Goal: Task Accomplishment & Management: Complete application form

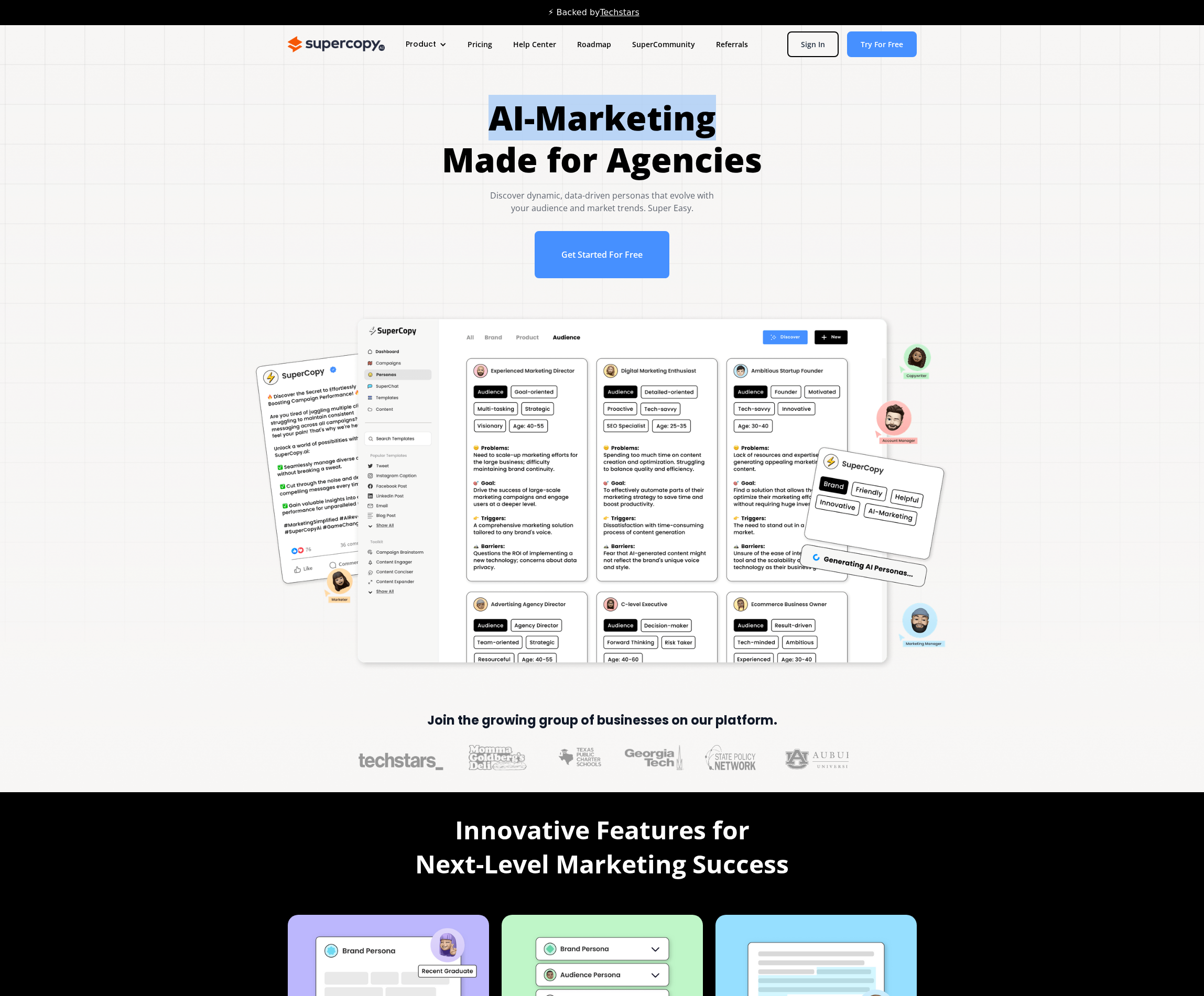
drag, startPoint x: 484, startPoint y: 90, endPoint x: 788, endPoint y: 133, distance: 307.0
click at [788, 133] on div "AI-Marketing Made for Agencies Discover dynamic, data-driven personas that evol…" at bounding box center [601, 192] width 1162 height 192
click at [1050, 218] on div "AI-Marketing Made for Agencies Discover dynamic, data-driven personas that evol…" at bounding box center [601, 192] width 1162 height 192
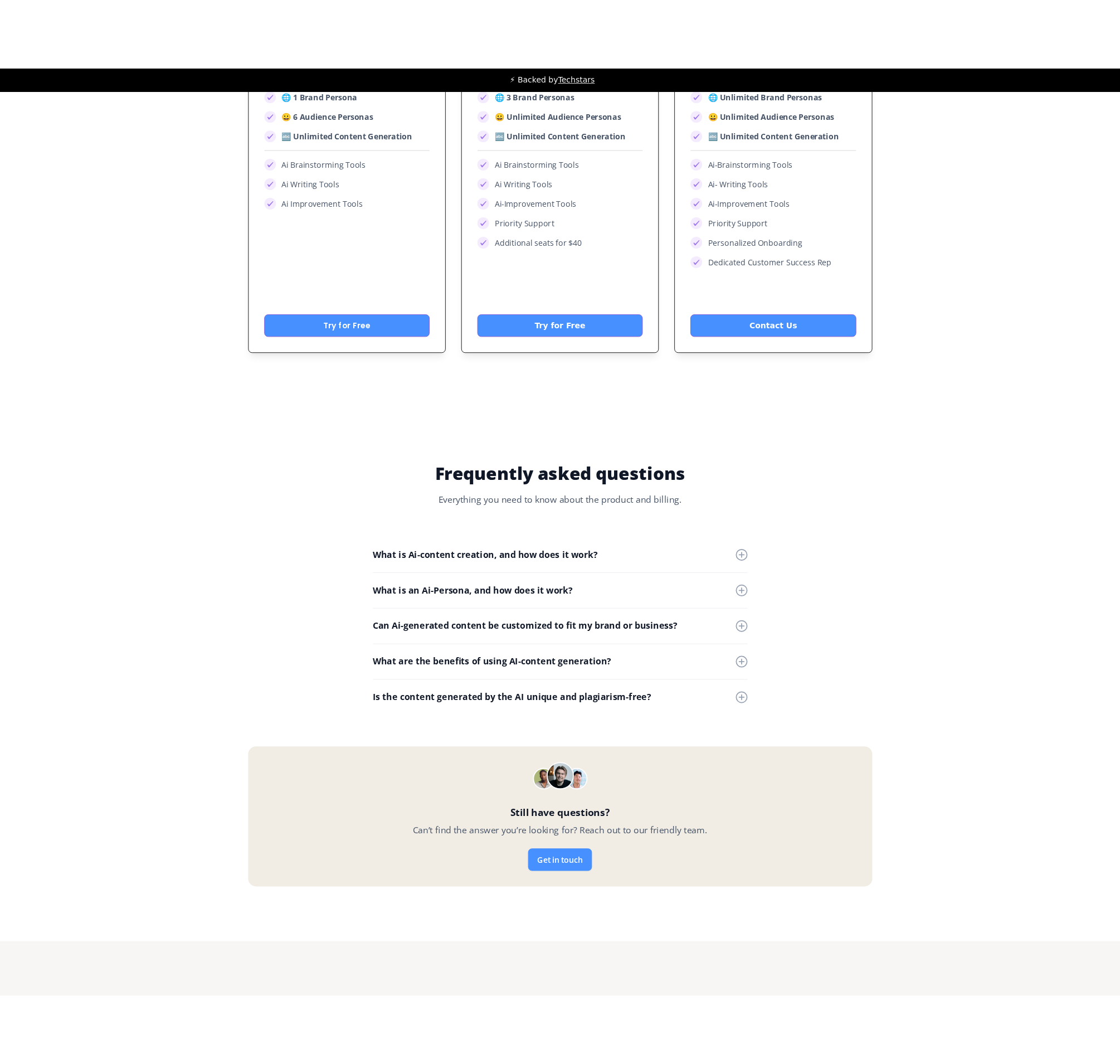
scroll to position [4467, 0]
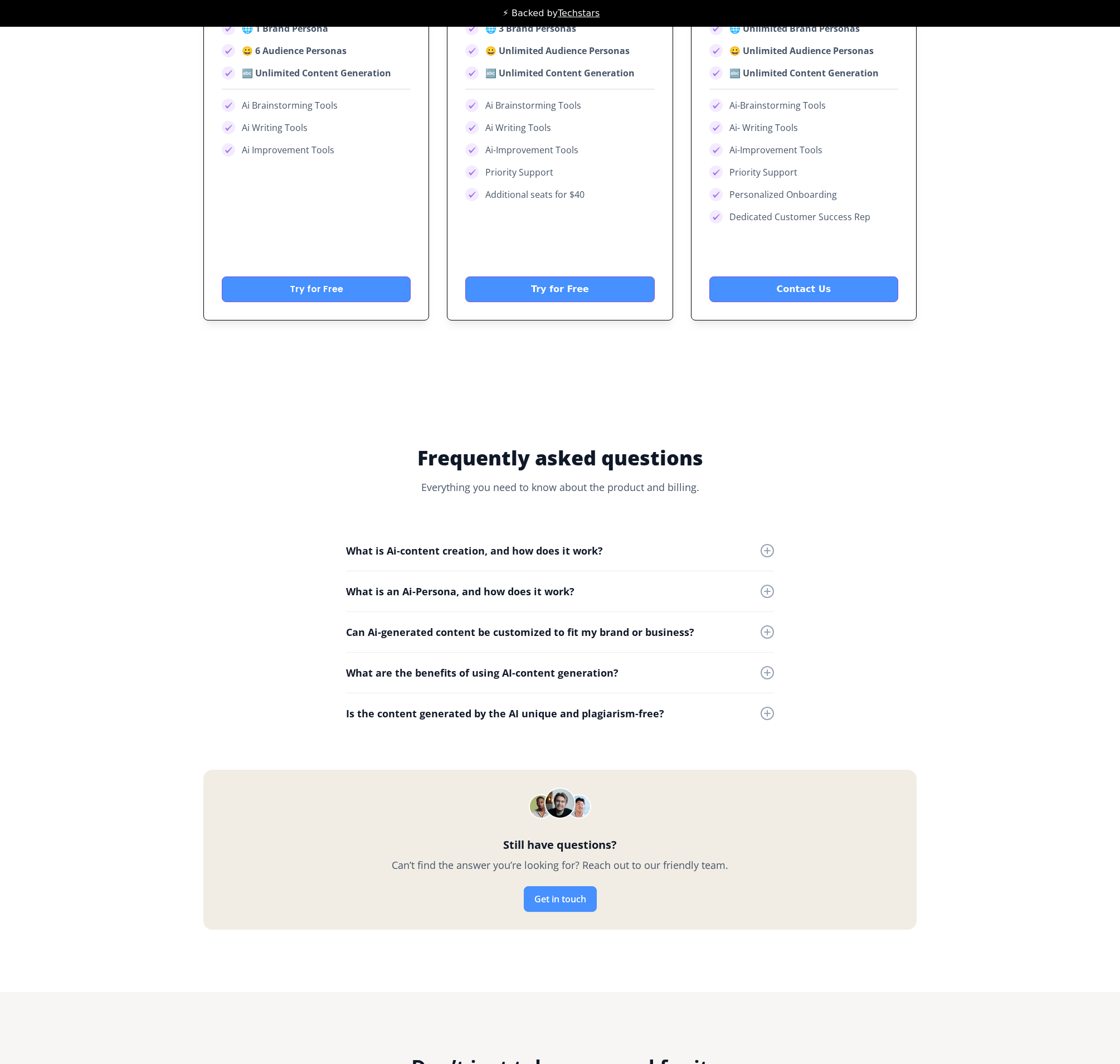
click at [518, 634] on div "Can Ai-generated content be customized to fit my brand or business?" at bounding box center [520, 633] width 349 height 13
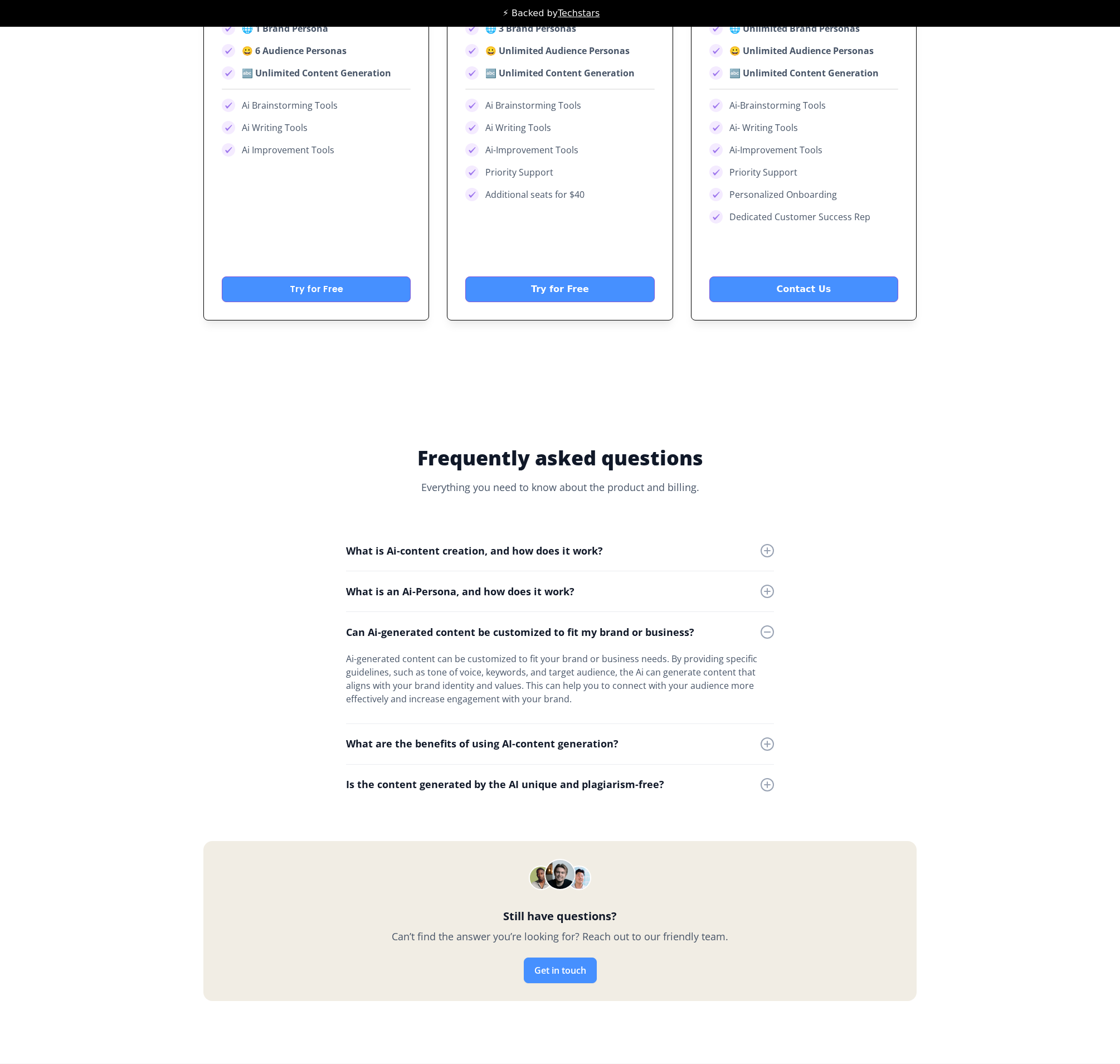
click at [518, 634] on div "Can Ai-generated content be customized to fit my brand or business?" at bounding box center [520, 633] width 349 height 13
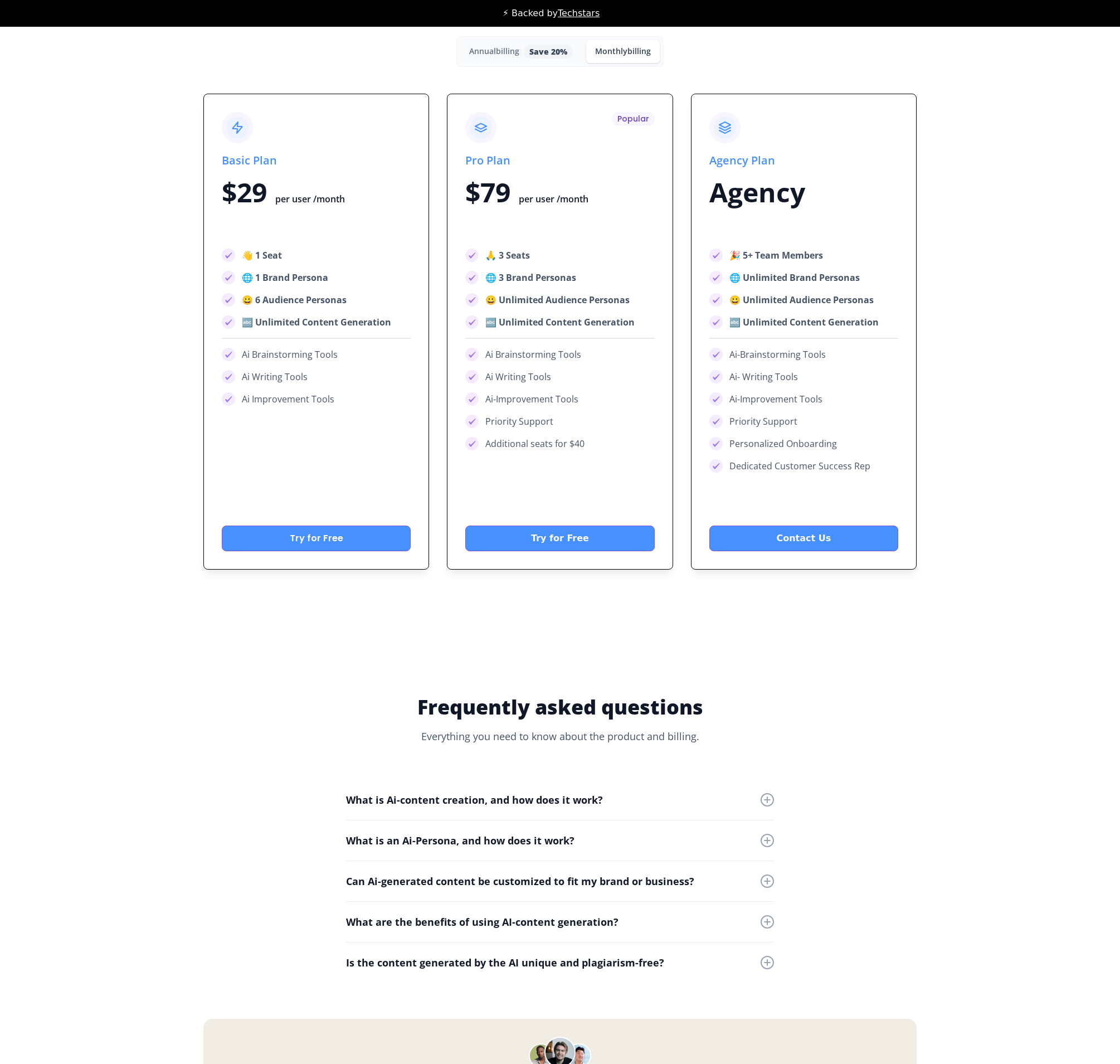
scroll to position [3997, 0]
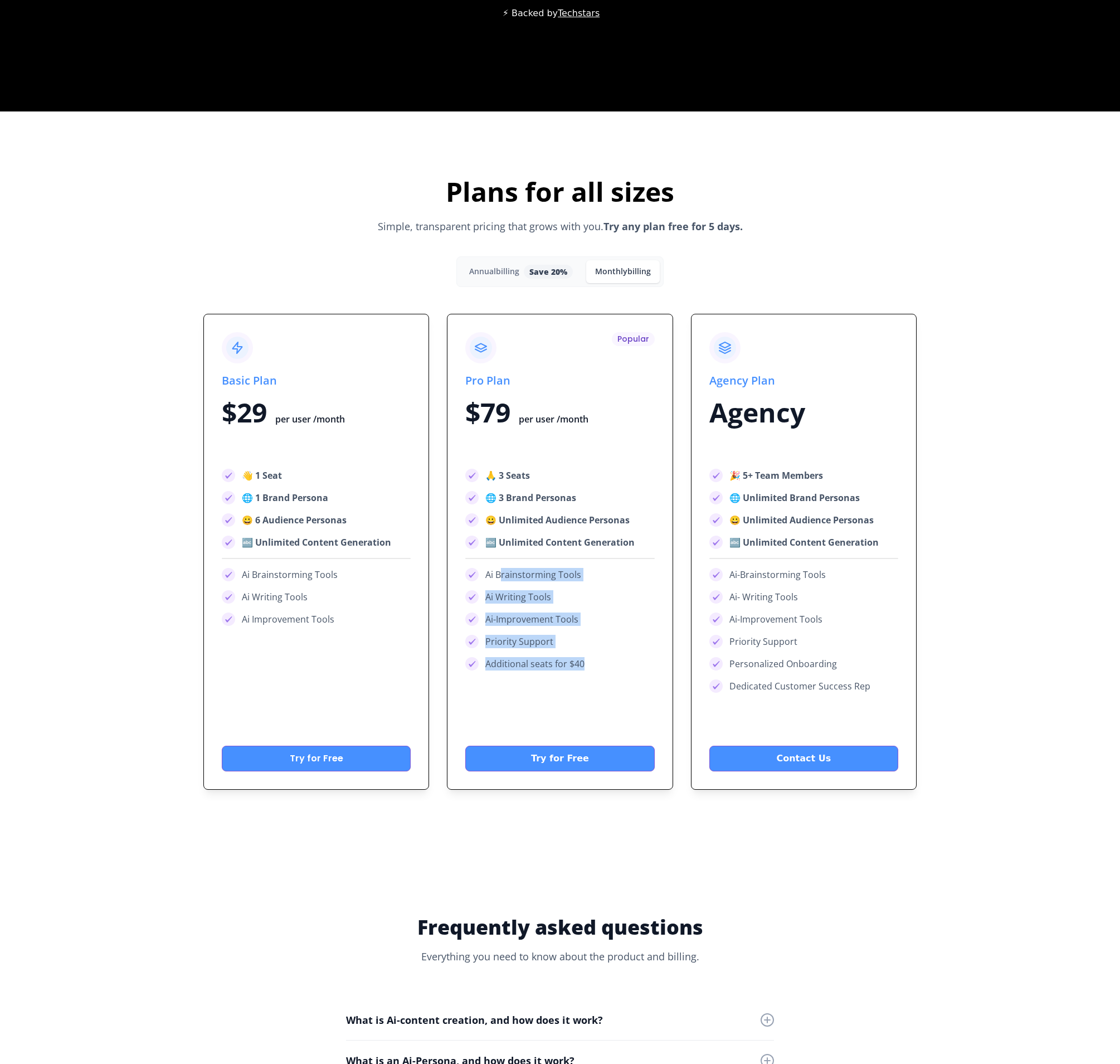
drag, startPoint x: 500, startPoint y: 577, endPoint x: 601, endPoint y: 670, distance: 137.3
click at [601, 670] on div "🙏 3 Seats 🌐 3 Brand Personas 😀 Unlimited Audience Personas 🔤 Unlimited Content …" at bounding box center [560, 570] width 189 height 202
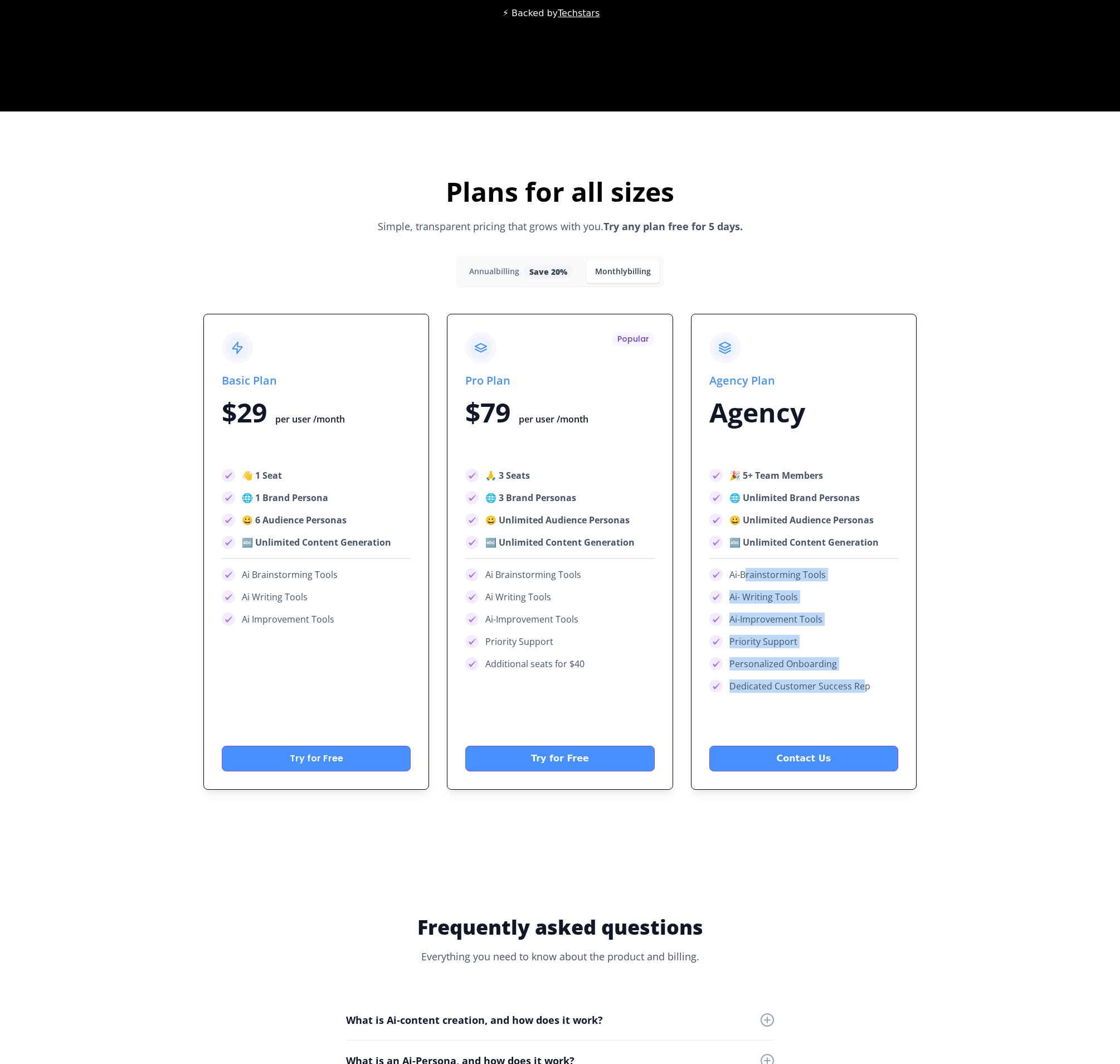
drag, startPoint x: 860, startPoint y: 687, endPoint x: 746, endPoint y: 581, distance: 155.7
click at [746, 581] on div "🎉 5+ Team Members 🌐 Unlimited Brand Personas 😀 Unlimited Audience Personas 🔤 Un…" at bounding box center [803, 581] width 189 height 224
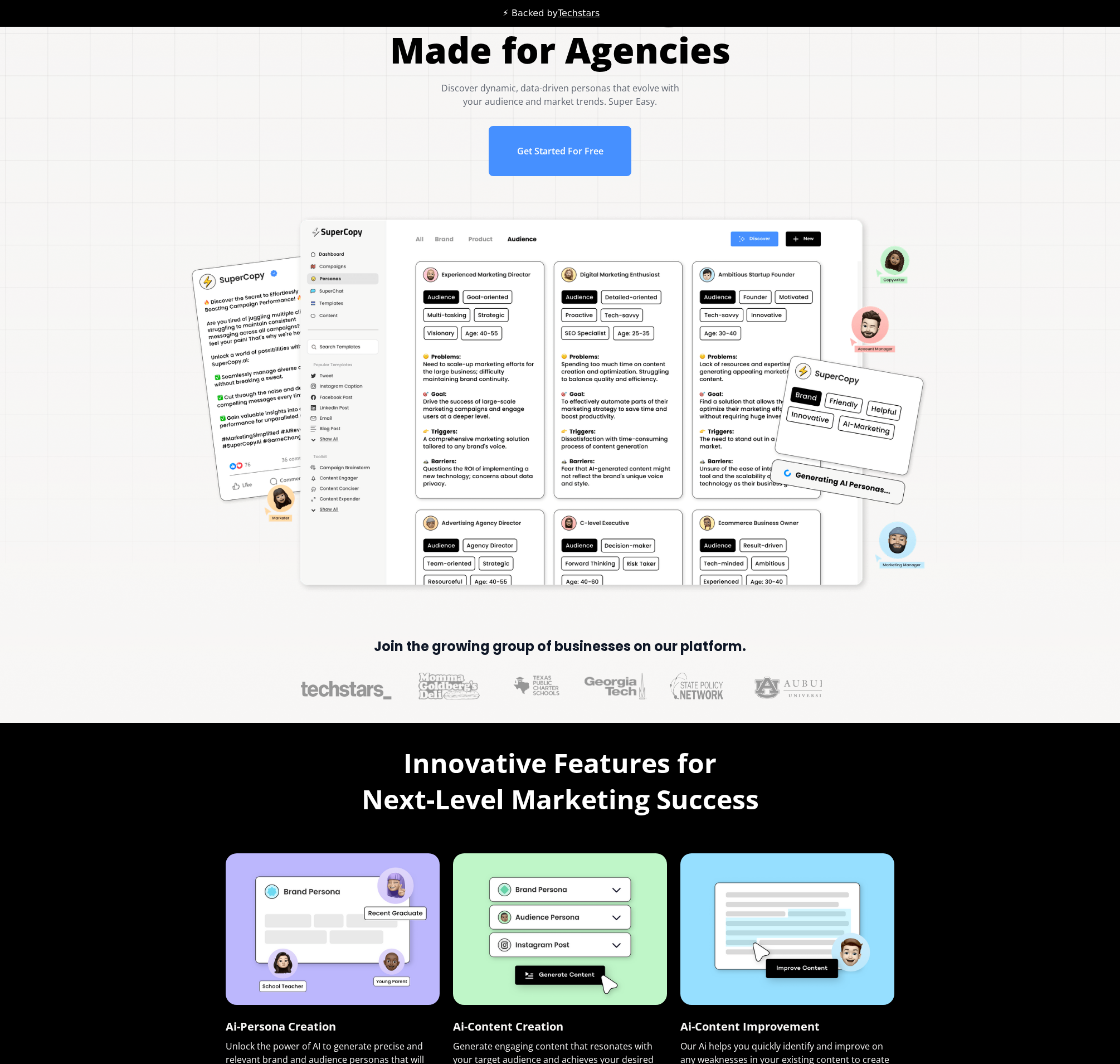
scroll to position [0, 0]
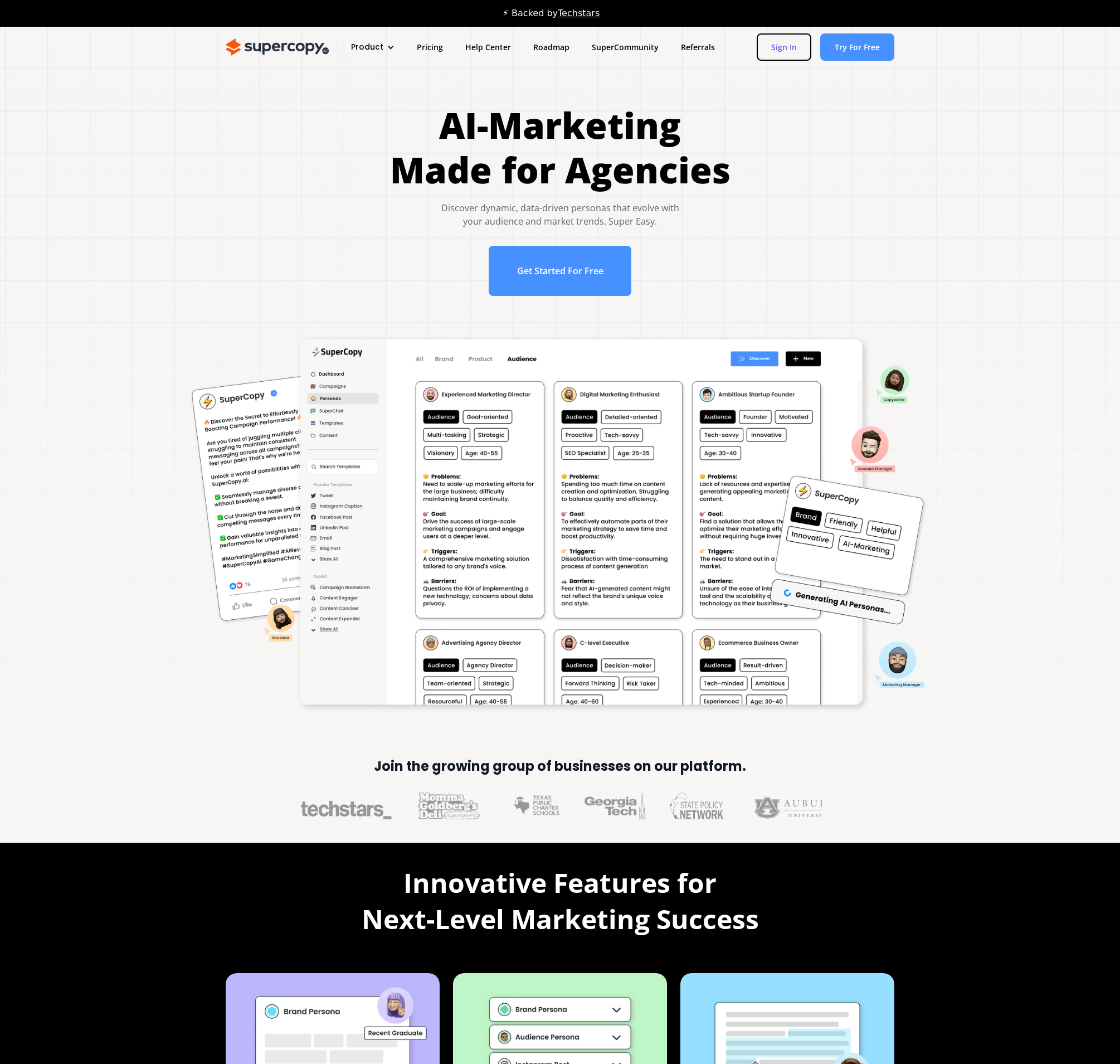
click at [787, 45] on link "Sign In" at bounding box center [784, 47] width 55 height 27
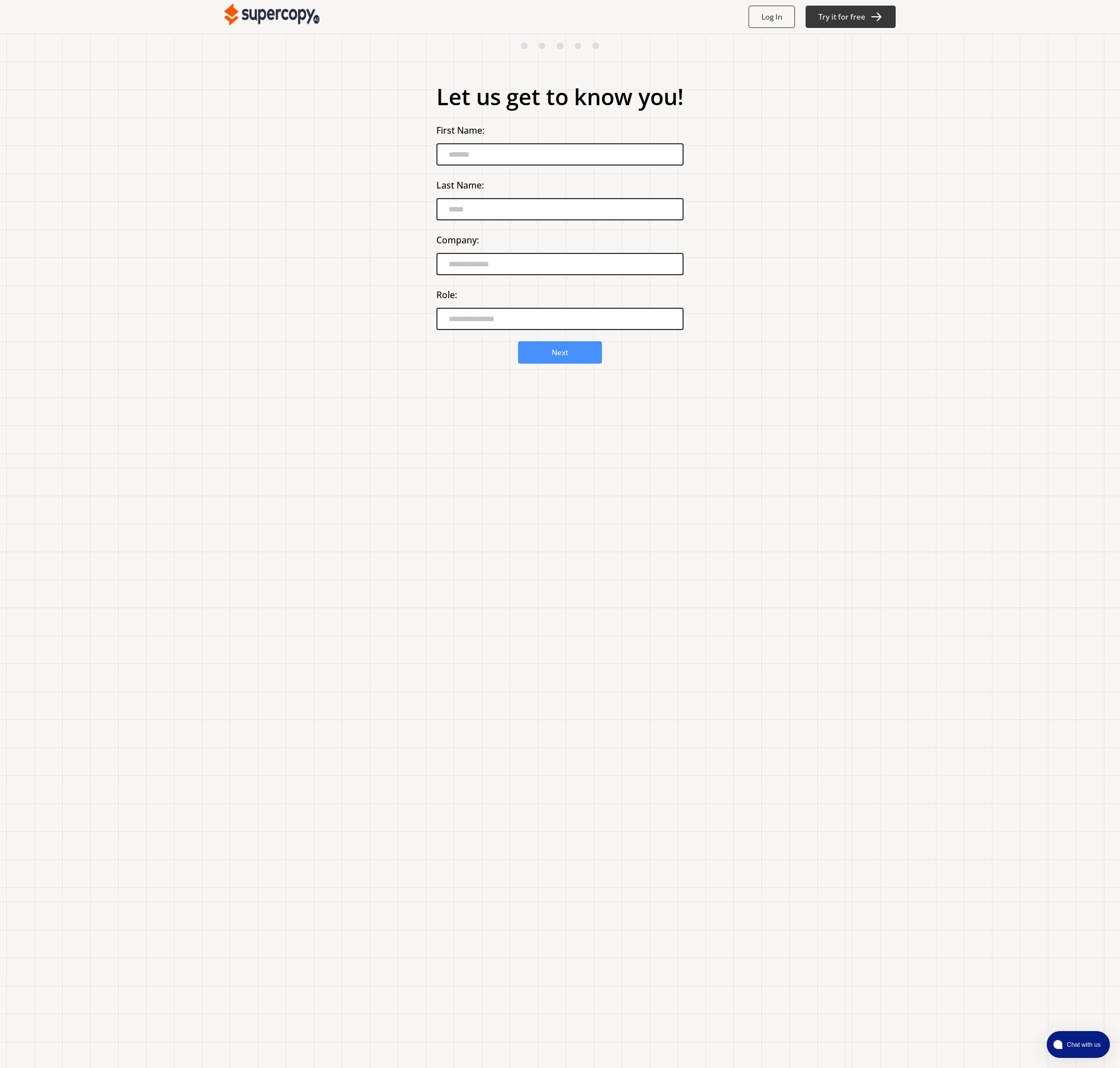
click at [544, 163] on input "First Name:" at bounding box center [560, 154] width 247 height 22
type input "*******"
type input "****"
type input "***"
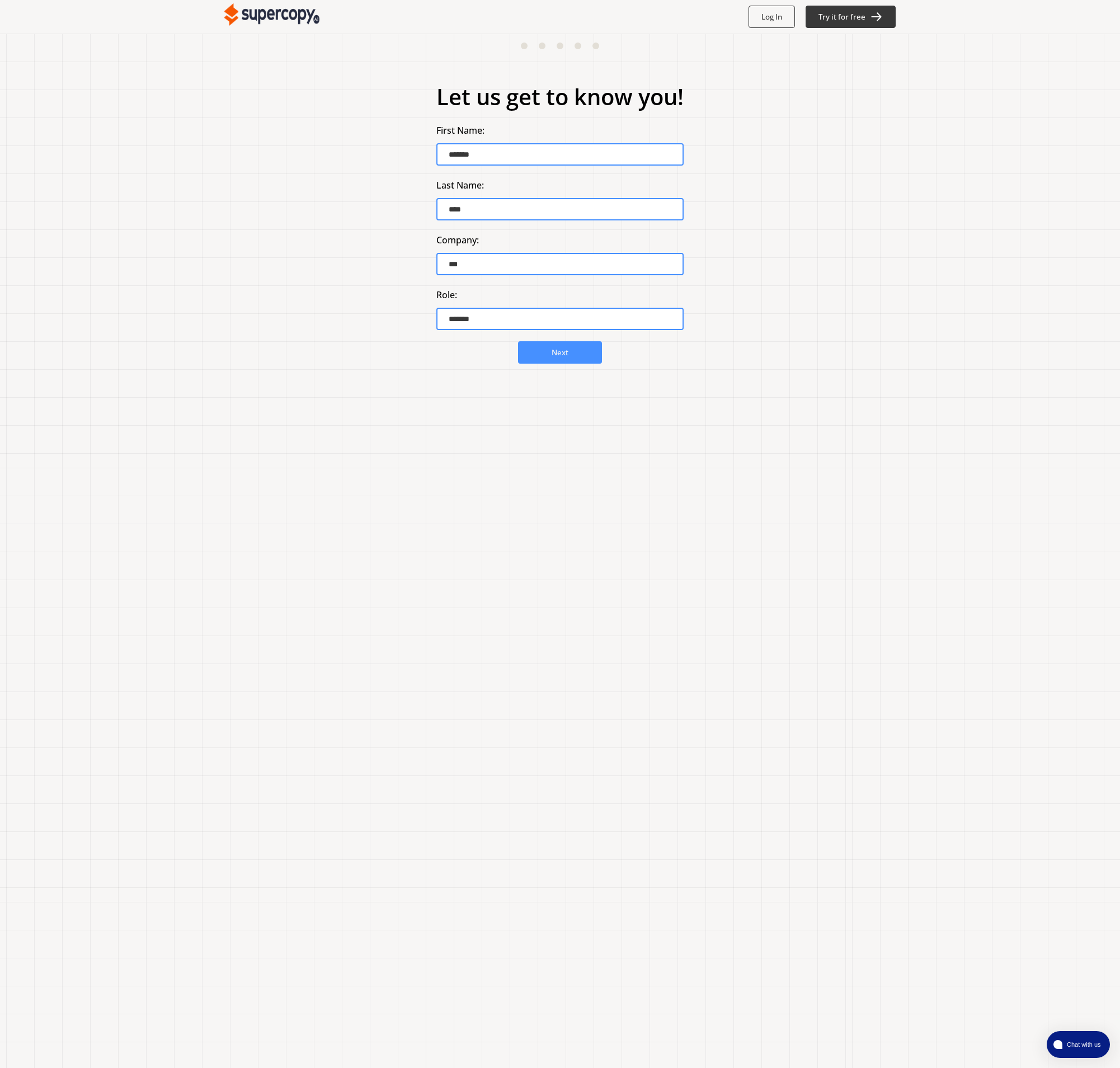
drag, startPoint x: 502, startPoint y: 326, endPoint x: 407, endPoint y: 309, distance: 96.5
click at [409, 309] on div "Let us get to know you! First Name: ******* Last Name: **** Company: *** Role: …" at bounding box center [560, 551] width 1120 height 1035
type input "***"
drag, startPoint x: 866, startPoint y: 304, endPoint x: 856, endPoint y: 309, distance: 11.2
click at [864, 305] on div "Let us get to know you! First Name: ******* Last Name: **** Company: *** Role: …" at bounding box center [560, 551] width 1120 height 1035
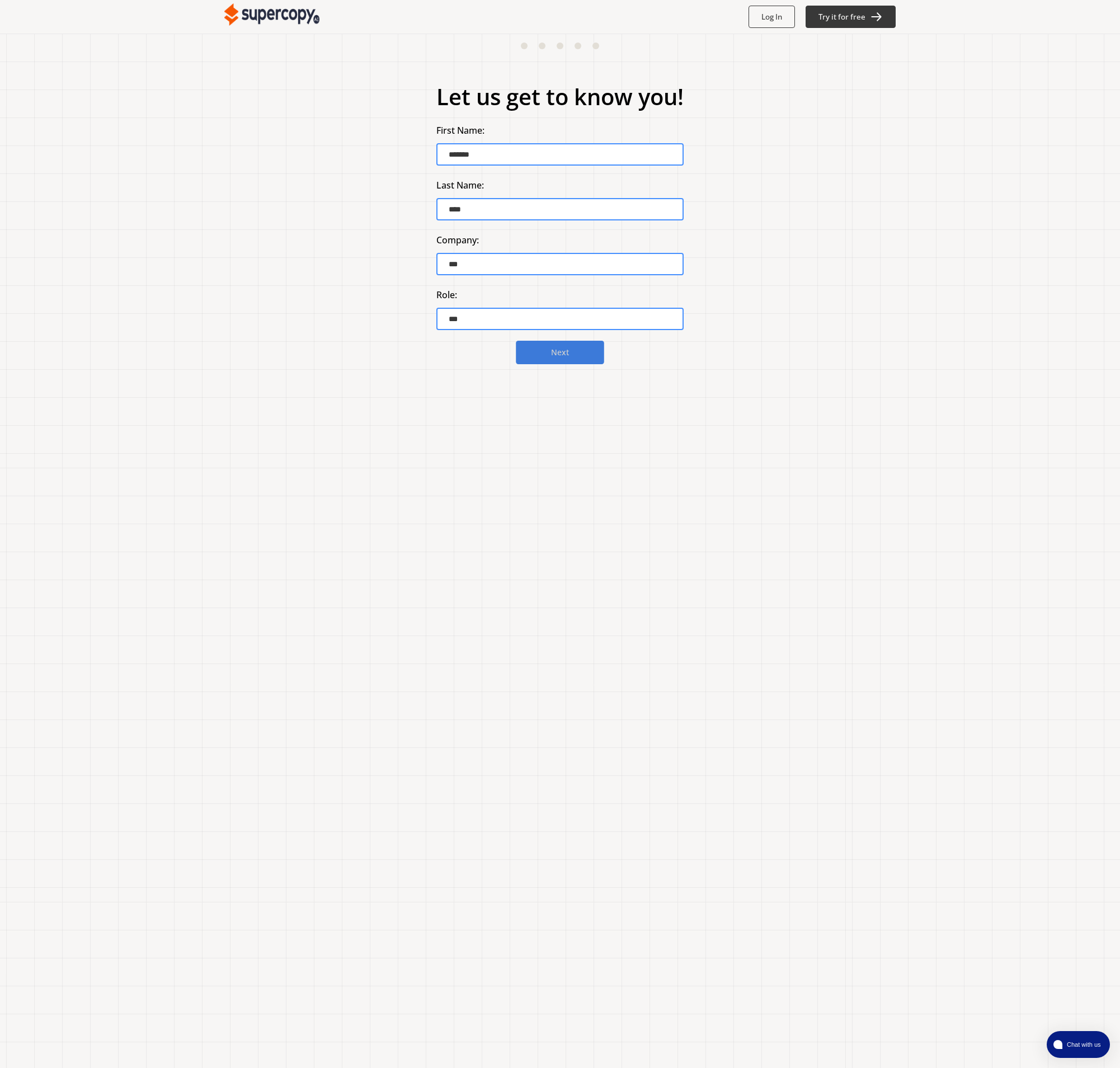
click at [568, 354] on b "Next" at bounding box center [560, 353] width 18 height 11
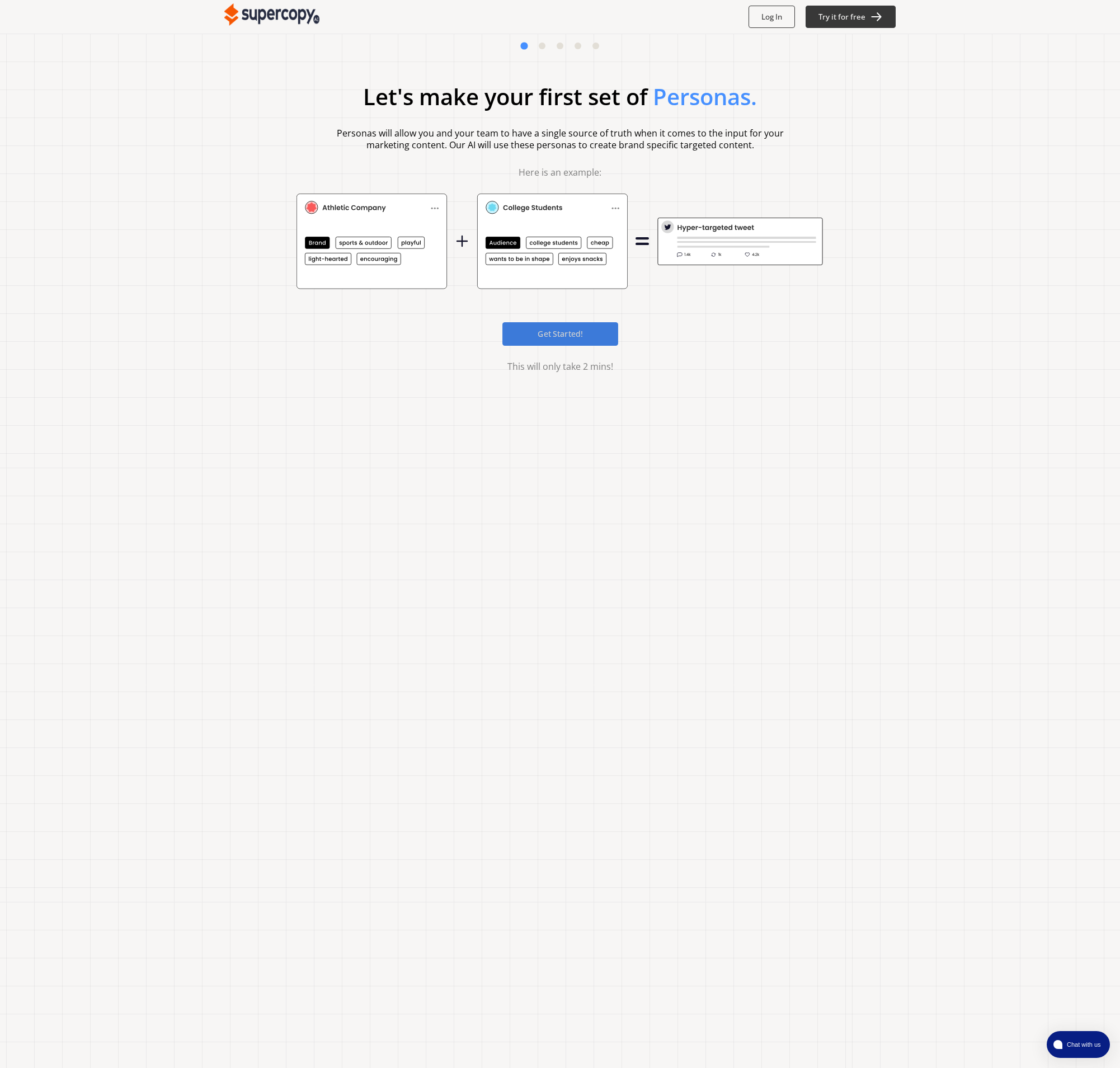
drag, startPoint x: 547, startPoint y: 368, endPoint x: 563, endPoint y: 342, distance: 30.5
click at [550, 362] on span "This will only take 2 mins!" at bounding box center [560, 366] width 671 height 9
click at [563, 340] on button "Get Started!" at bounding box center [560, 334] width 116 height 24
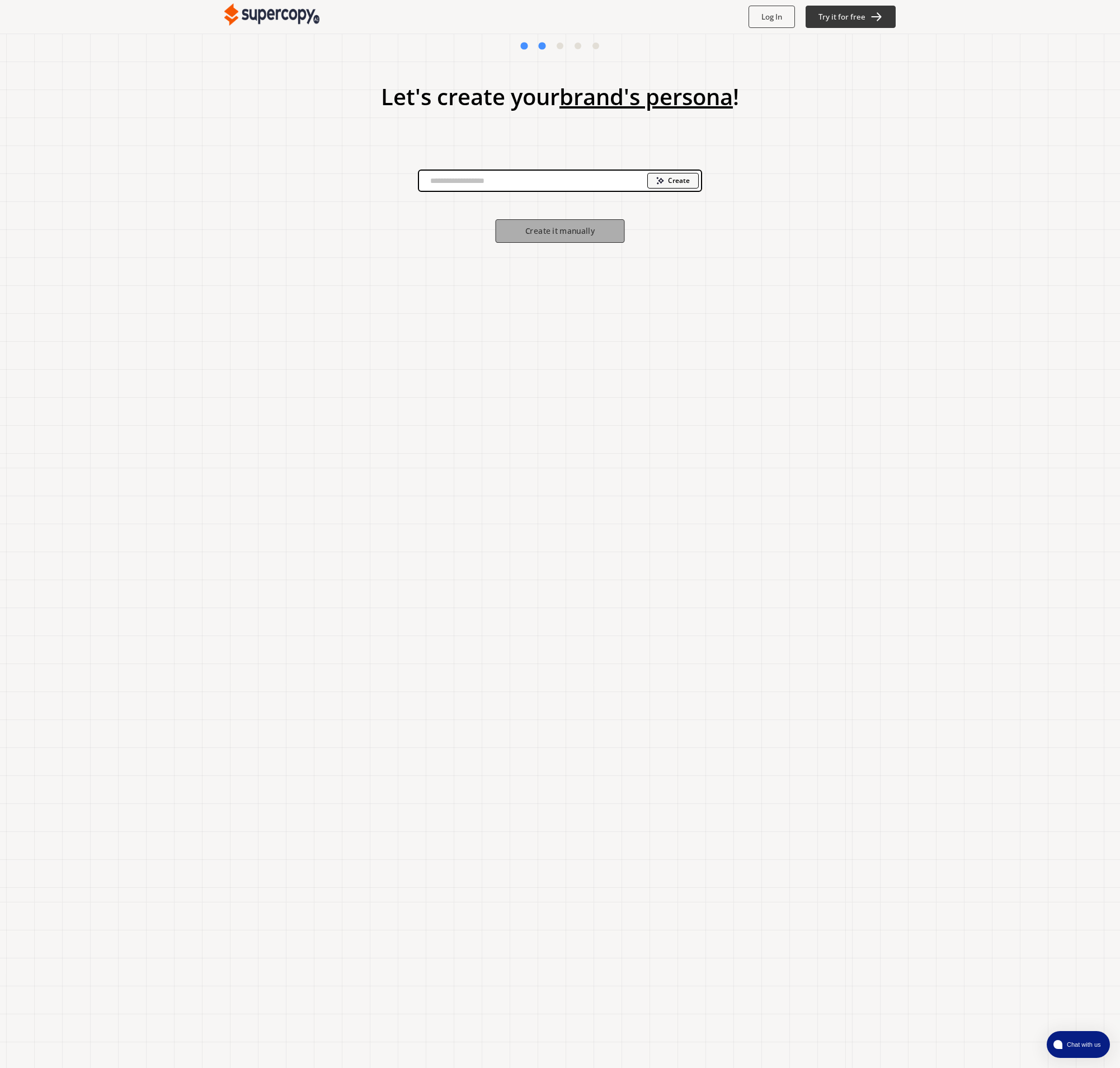
click at [567, 230] on b "Create it manually" at bounding box center [560, 231] width 69 height 11
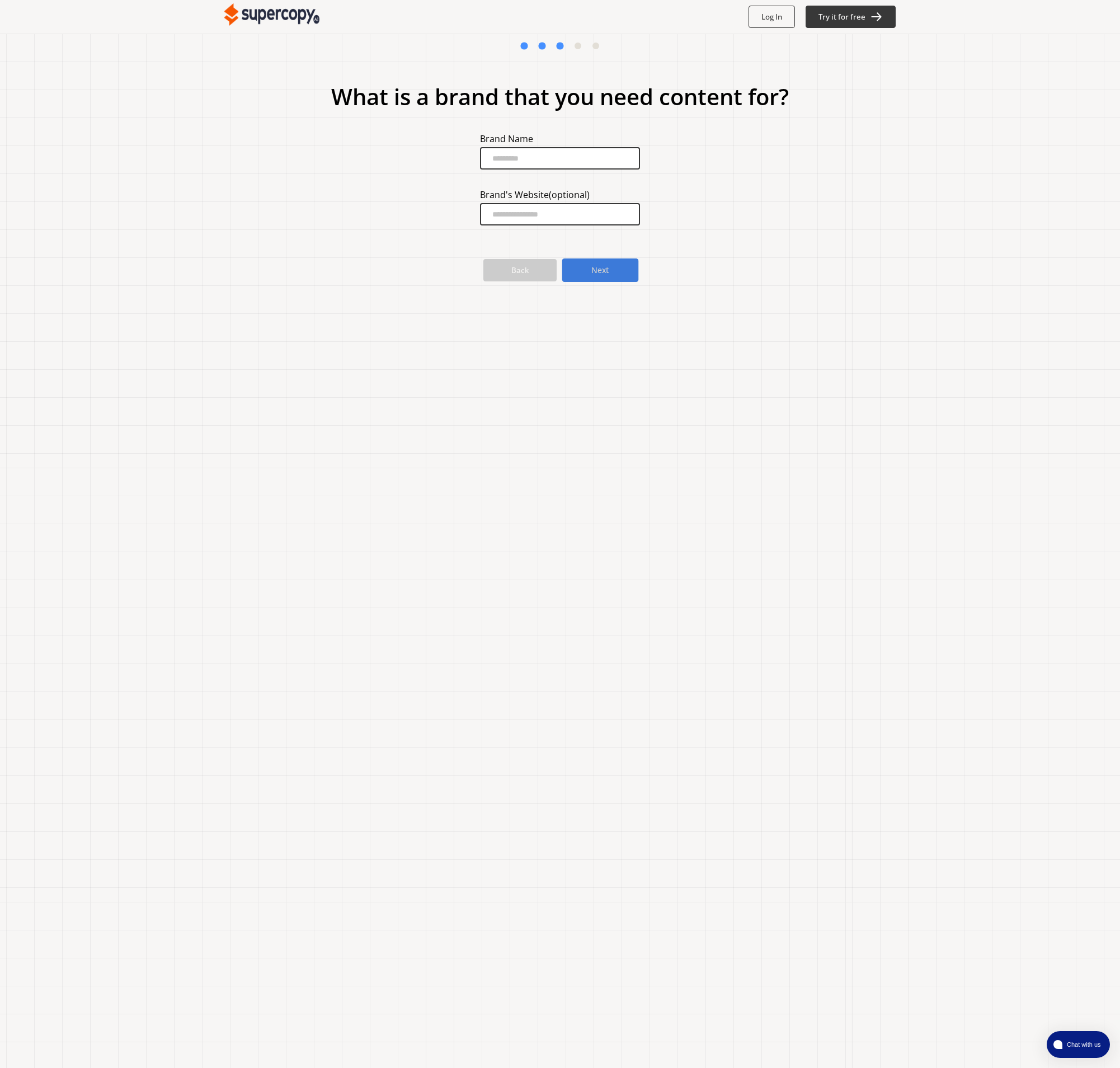
click at [620, 271] on button "Next" at bounding box center [600, 271] width 77 height 24
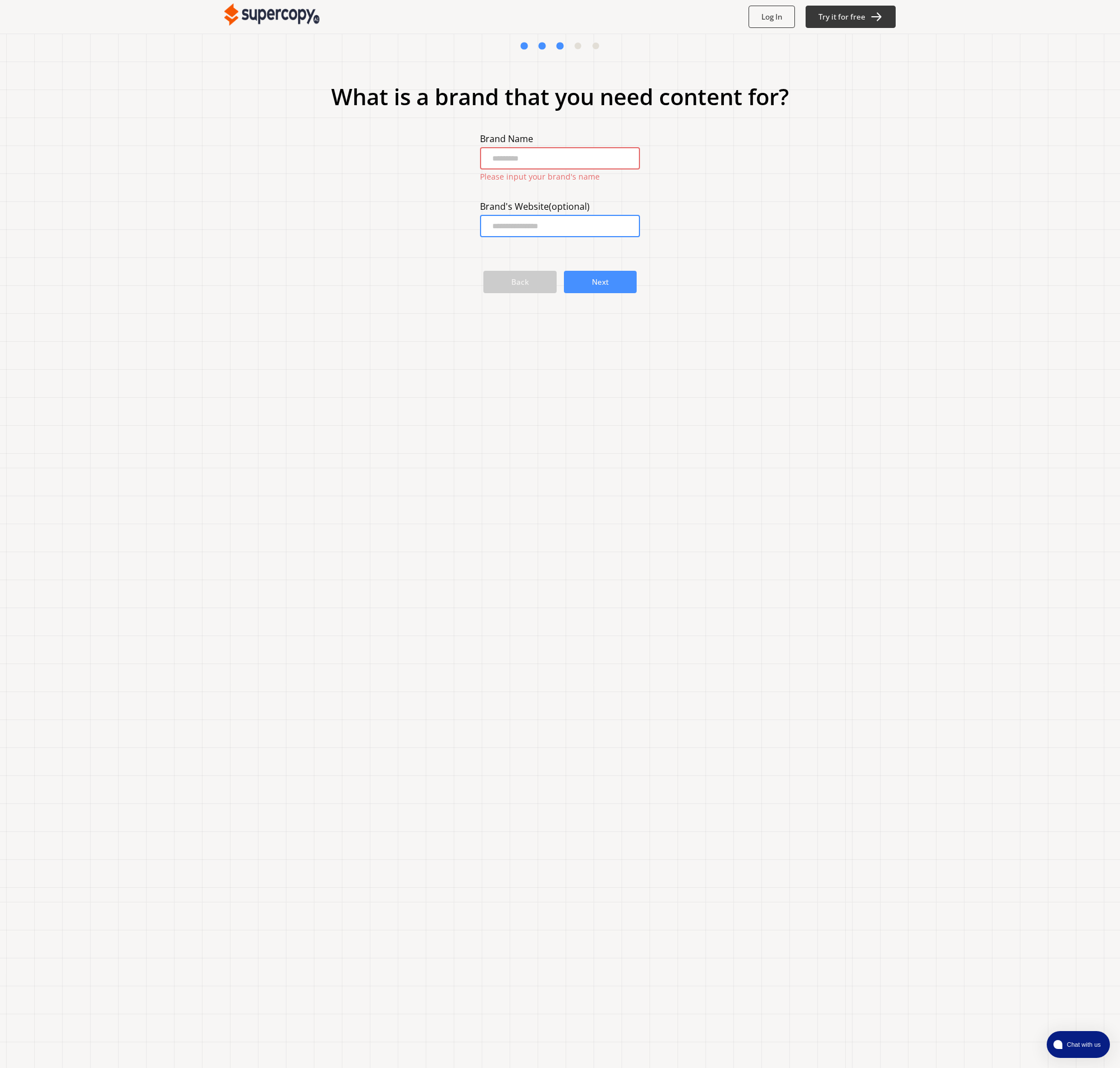
click at [555, 167] on input "brand-input" at bounding box center [560, 158] width 160 height 22
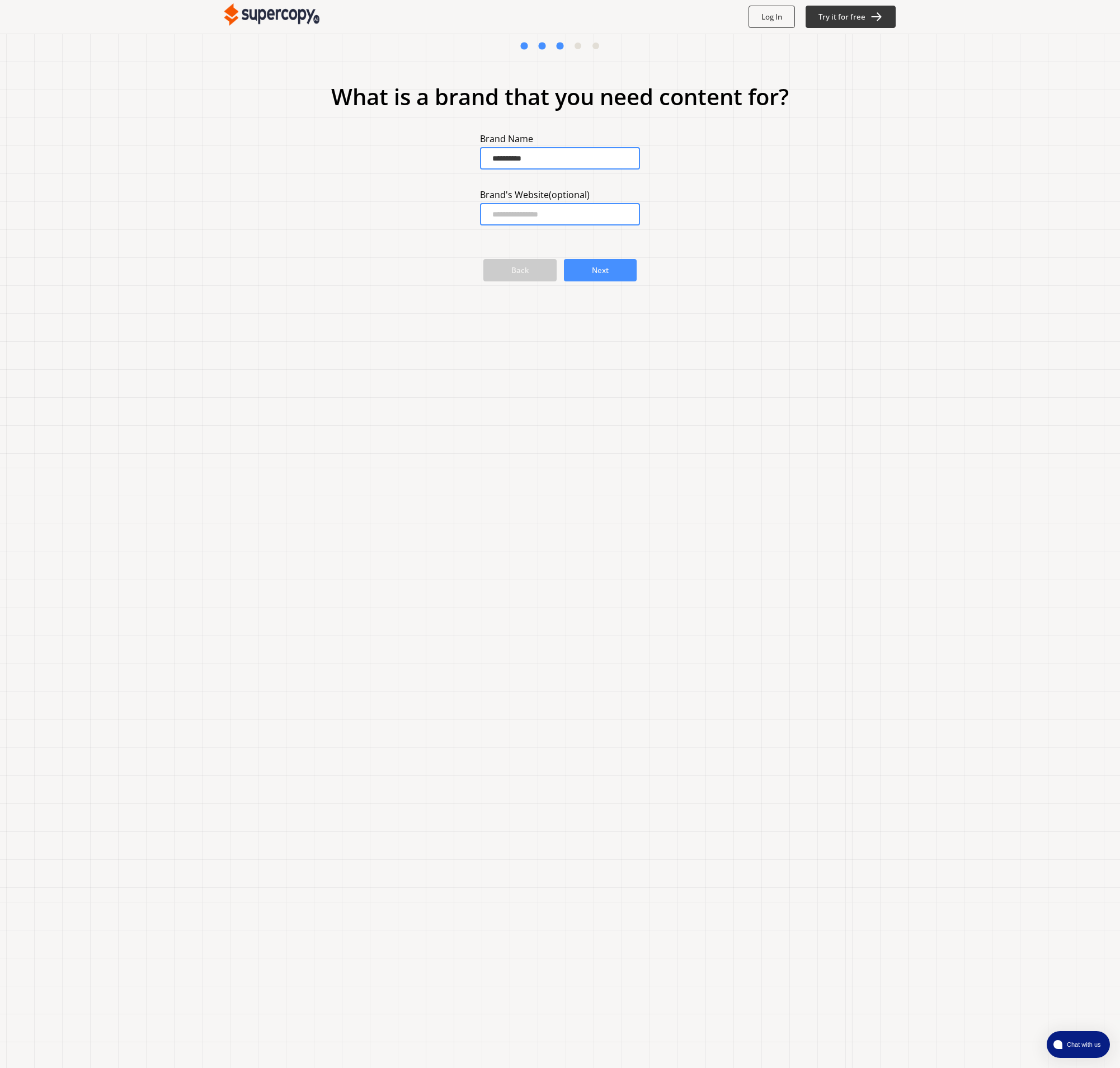
type input "**********"
click at [601, 269] on b "Next" at bounding box center [599, 271] width 18 height 11
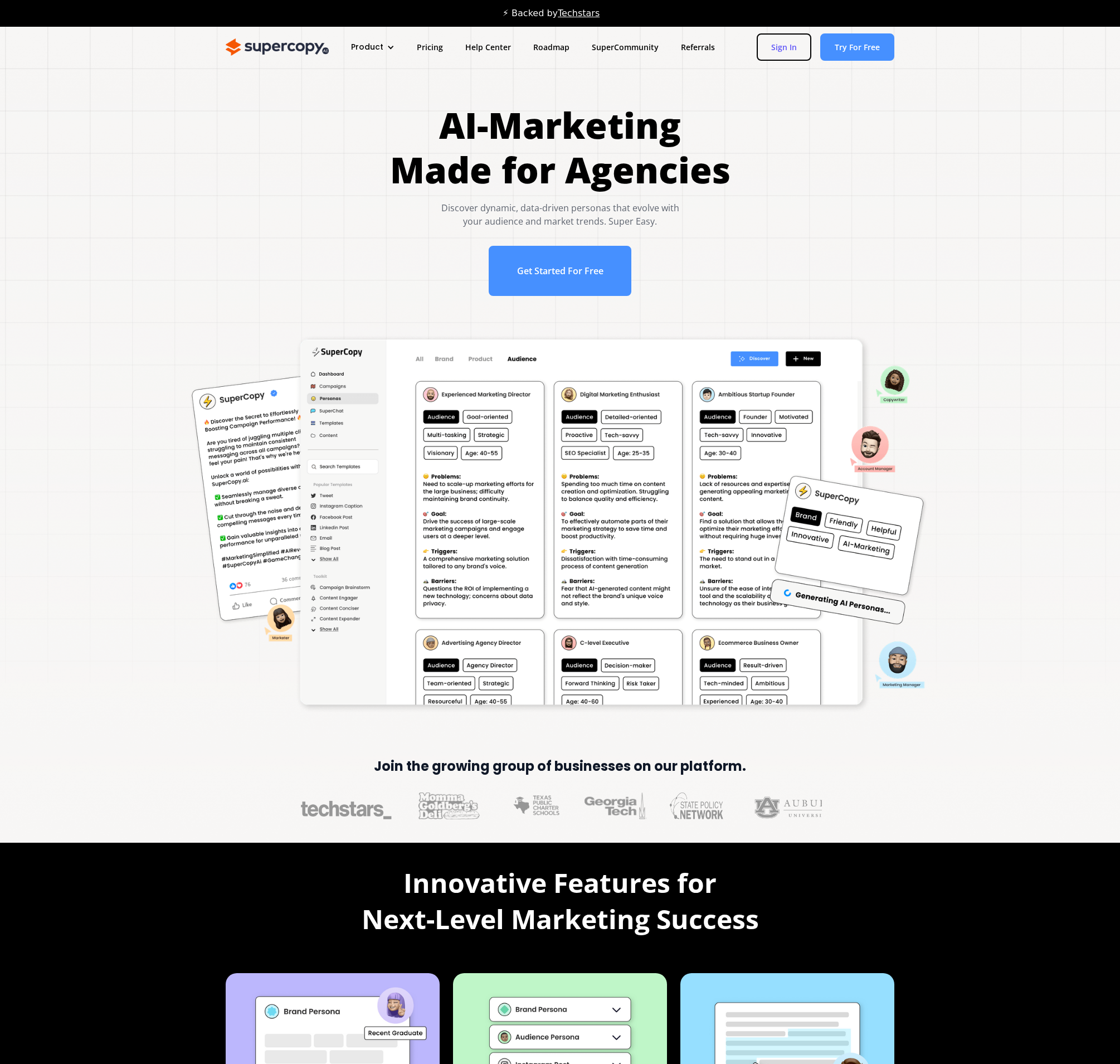
click at [765, 47] on link "Sign In" at bounding box center [784, 47] width 55 height 27
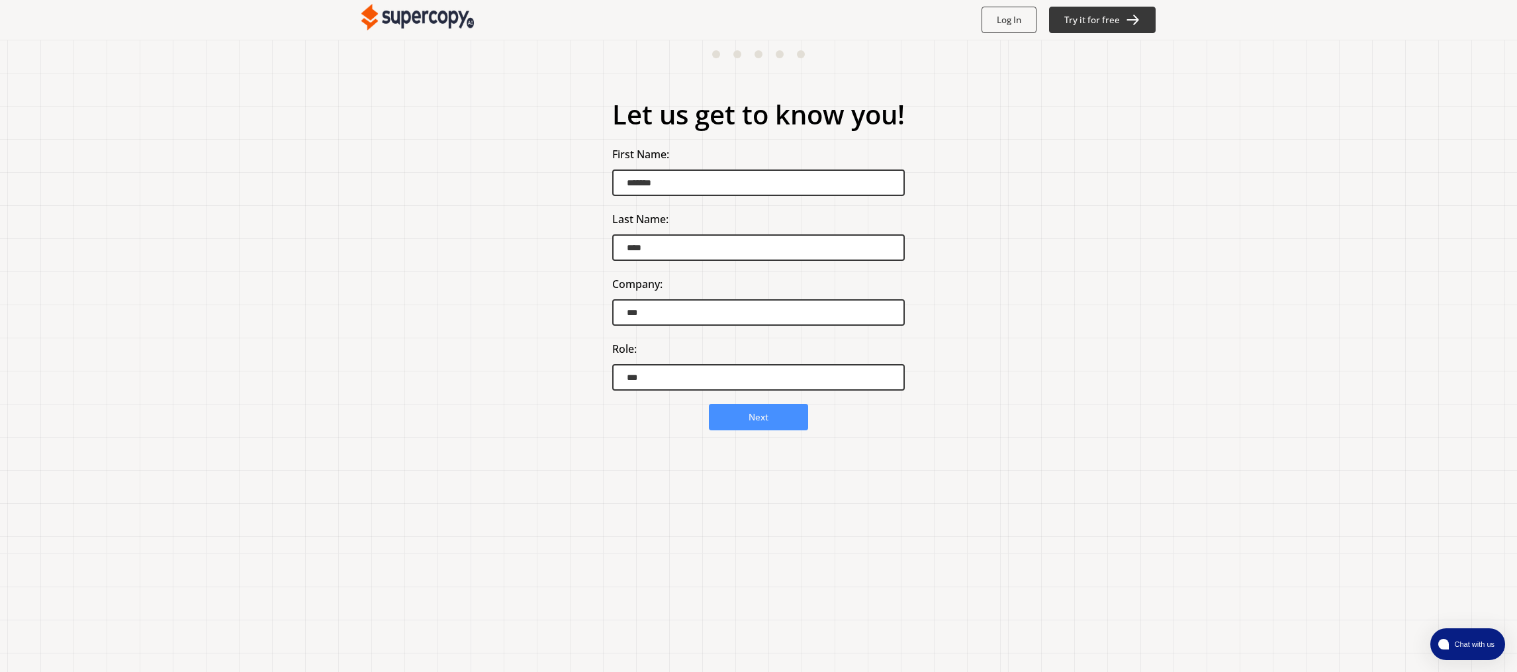
click at [425, 32] on link at bounding box center [417, 26] width 112 height 15
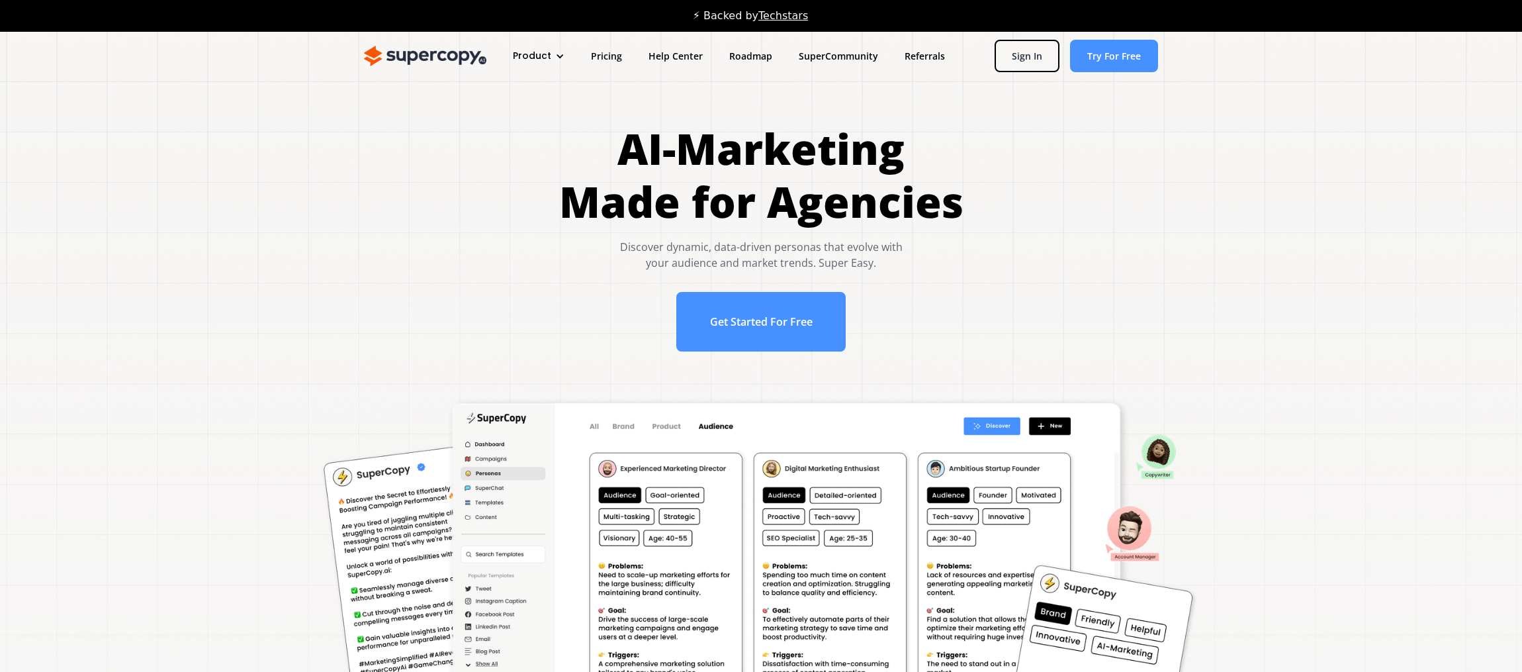
click at [762, 286] on div "AI-Marketing Made for Agencies Discover dynamic, data-driven personas that evol…" at bounding box center [761, 236] width 404 height 229
click at [773, 324] on link "Get Started For Free" at bounding box center [761, 322] width 170 height 60
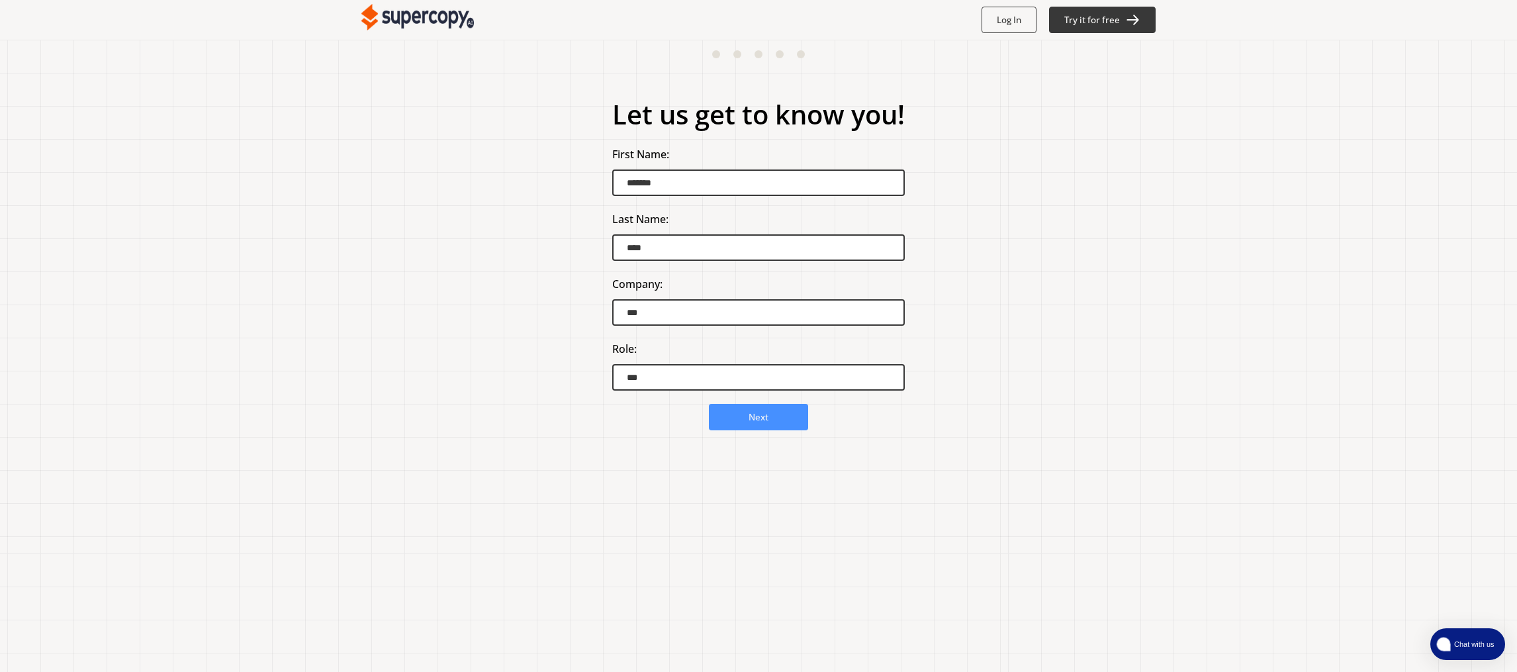
click at [1462, 639] on span "Chat with us" at bounding box center [1472, 644] width 48 height 11
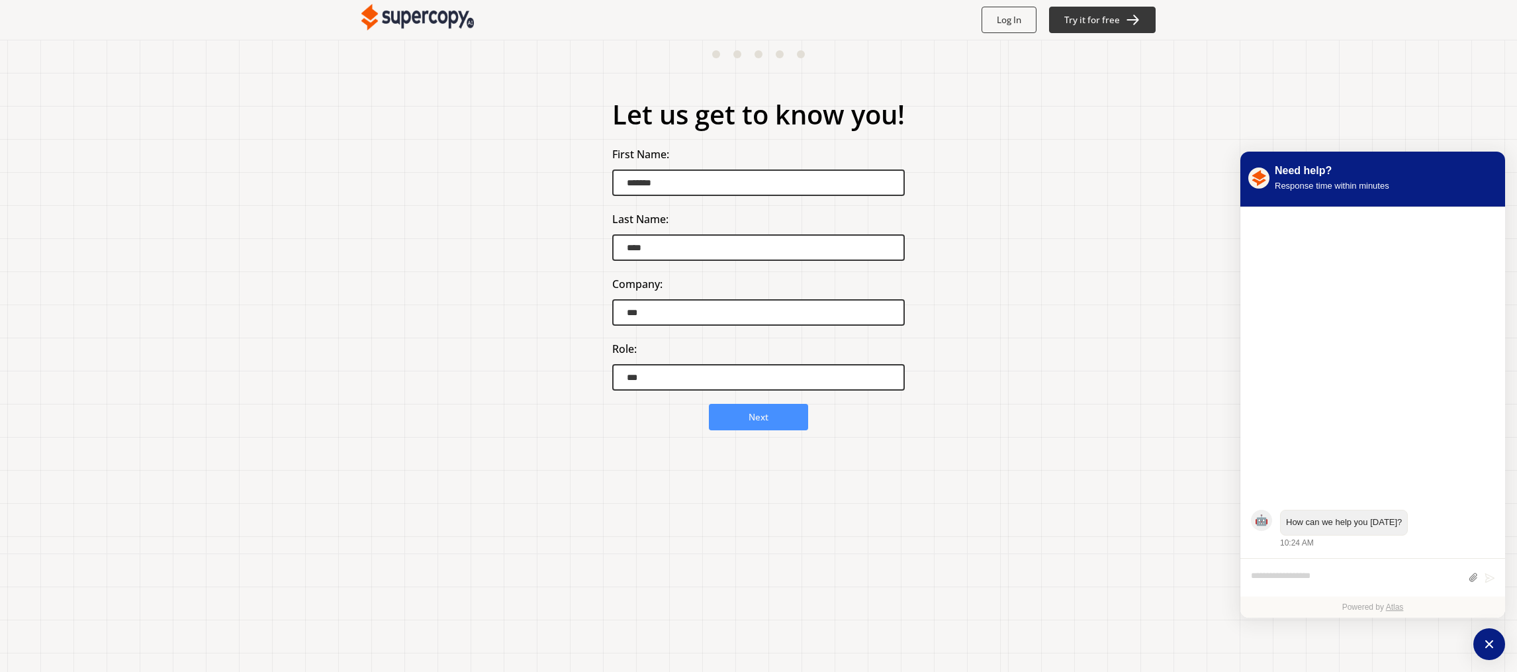
drag, startPoint x: 361, startPoint y: 297, endPoint x: 335, endPoint y: 199, distance: 101.8
click at [361, 297] on div "Let us get to know you! First Name: ******* Last Name: **** Company: *** Role: …" at bounding box center [758, 356] width 1517 height 632
click at [400, 17] on img at bounding box center [417, 17] width 112 height 26
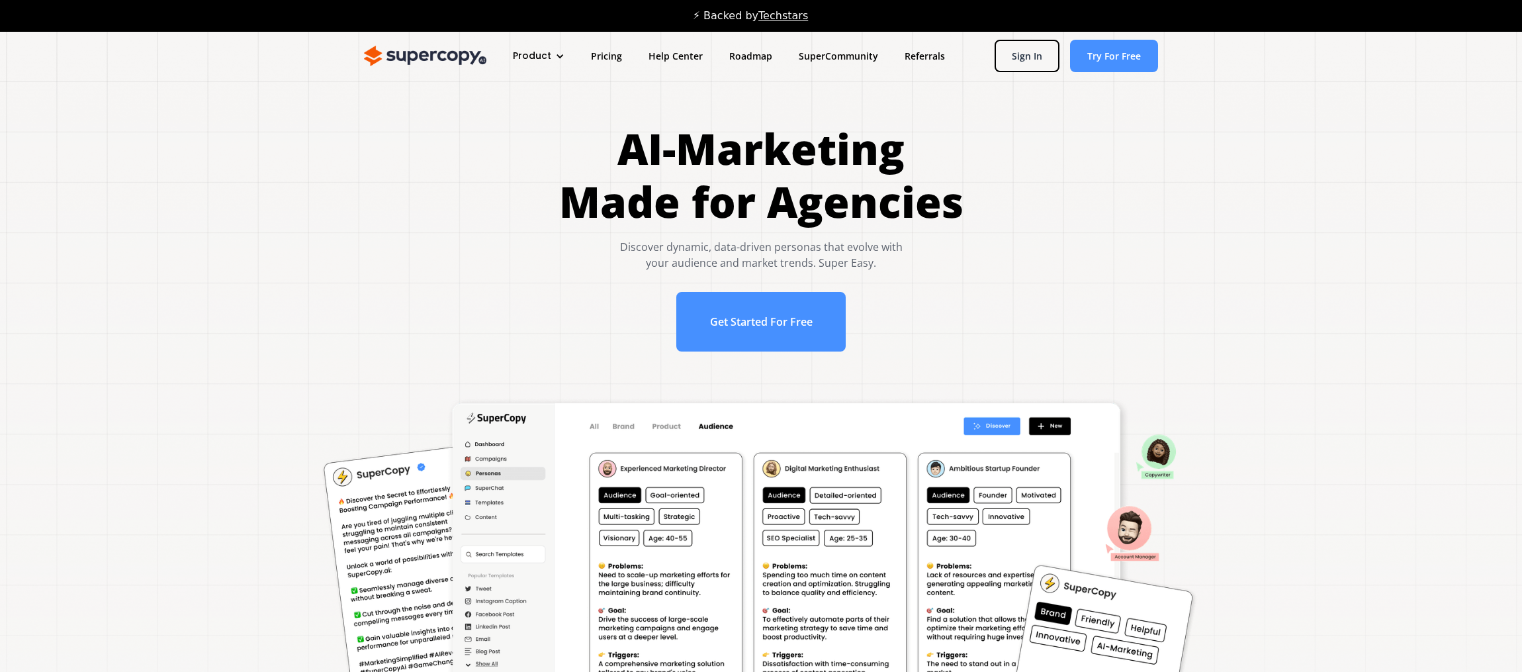
click at [252, 335] on div "AI-Marketing Made for Agencies Discover dynamic, data-driven personas that evol…" at bounding box center [760, 243] width 1469 height 242
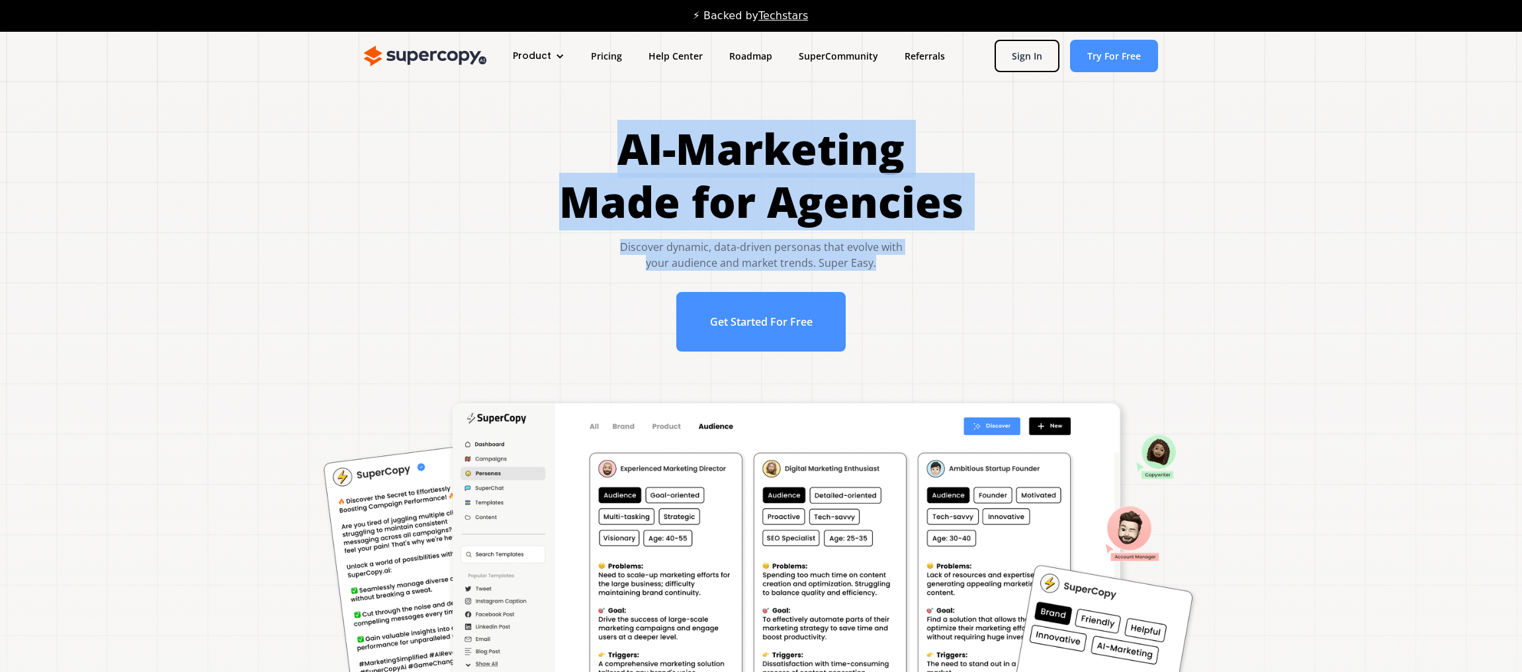
drag, startPoint x: 850, startPoint y: 173, endPoint x: 1024, endPoint y: 256, distance: 192.7
click at [1024, 256] on div "AI-Marketing Made for Agencies Discover dynamic, data-driven personas that evol…" at bounding box center [760, 243] width 1469 height 242
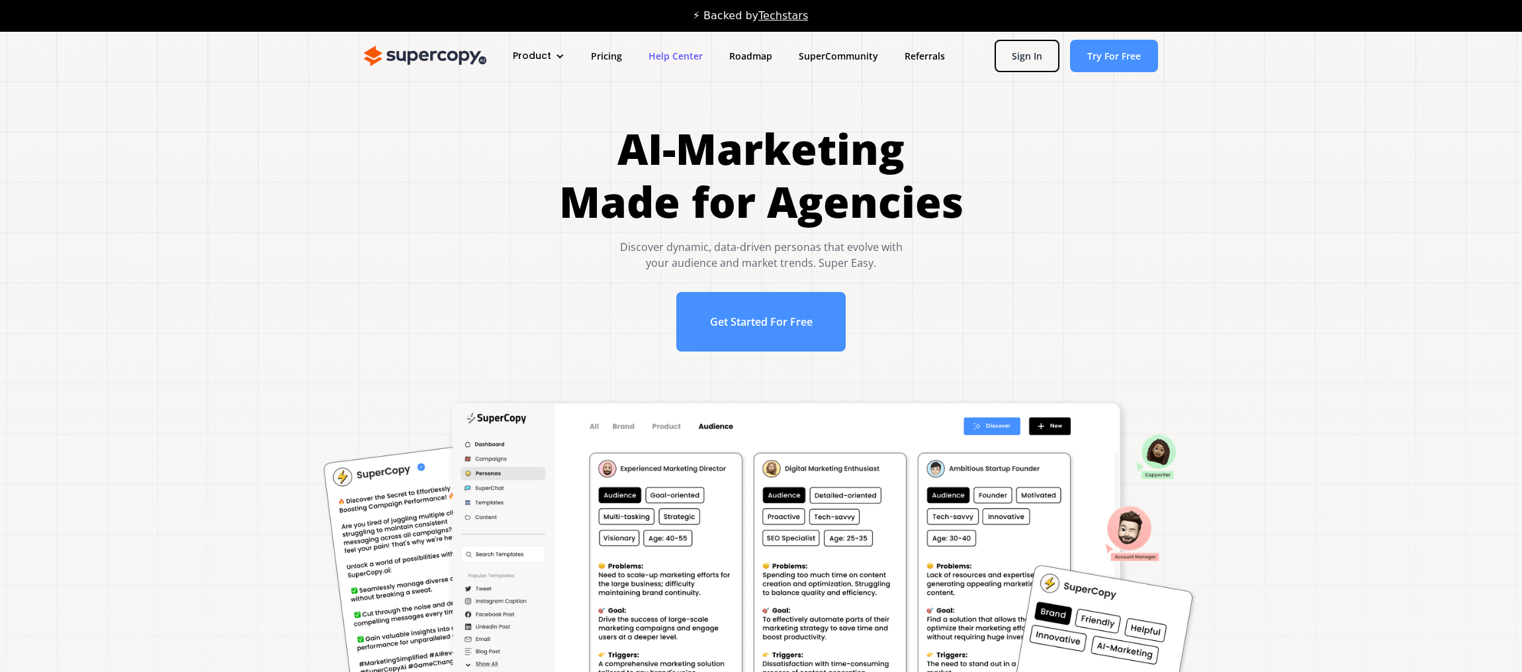
click at [662, 57] on link "Help Center" at bounding box center [675, 56] width 81 height 24
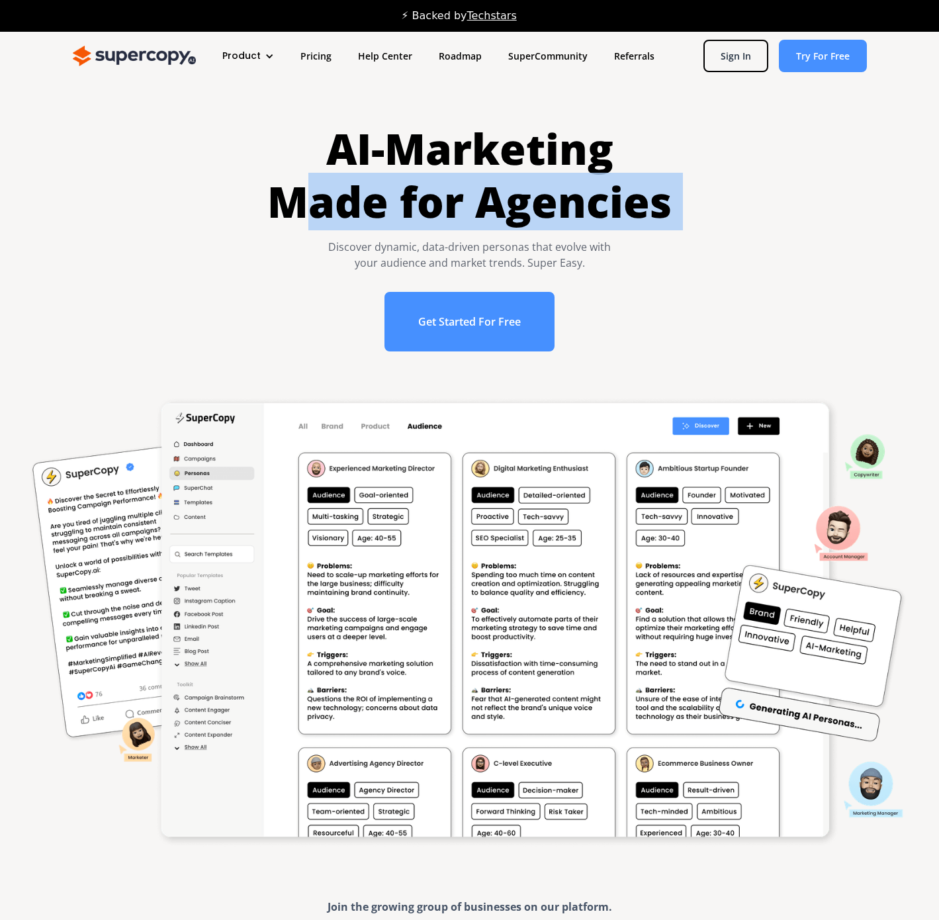
drag, startPoint x: 298, startPoint y: 204, endPoint x: 688, endPoint y: 232, distance: 391.4
click at [680, 230] on div "AI-Marketing Made for Agencies Discover dynamic, data-driven personas that evol…" at bounding box center [469, 243] width 886 height 242
click at [560, 55] on link "SuperCommunity" at bounding box center [548, 56] width 106 height 24
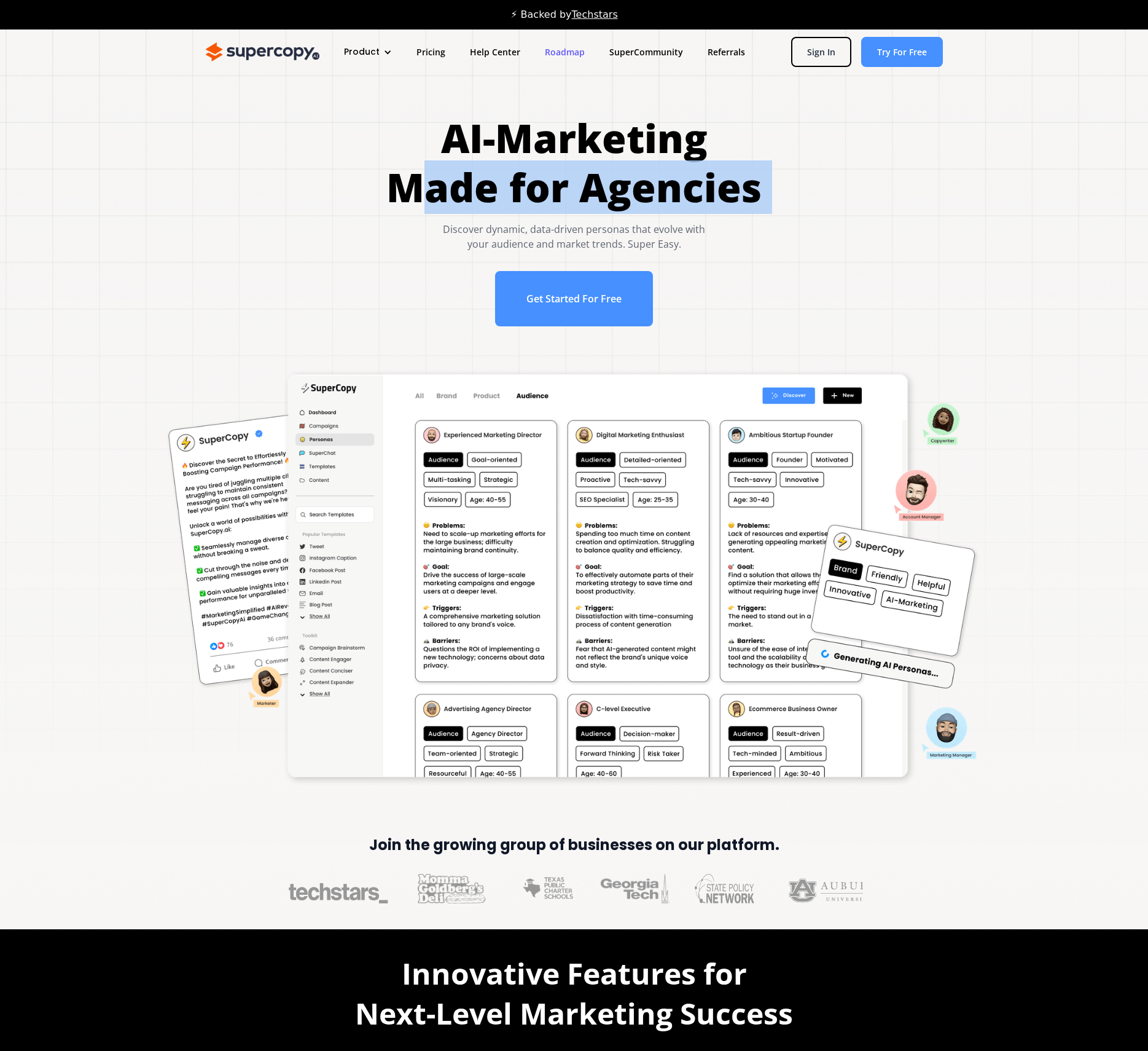
click at [549, 51] on link "Roadmap" at bounding box center [564, 52] width 64 height 22
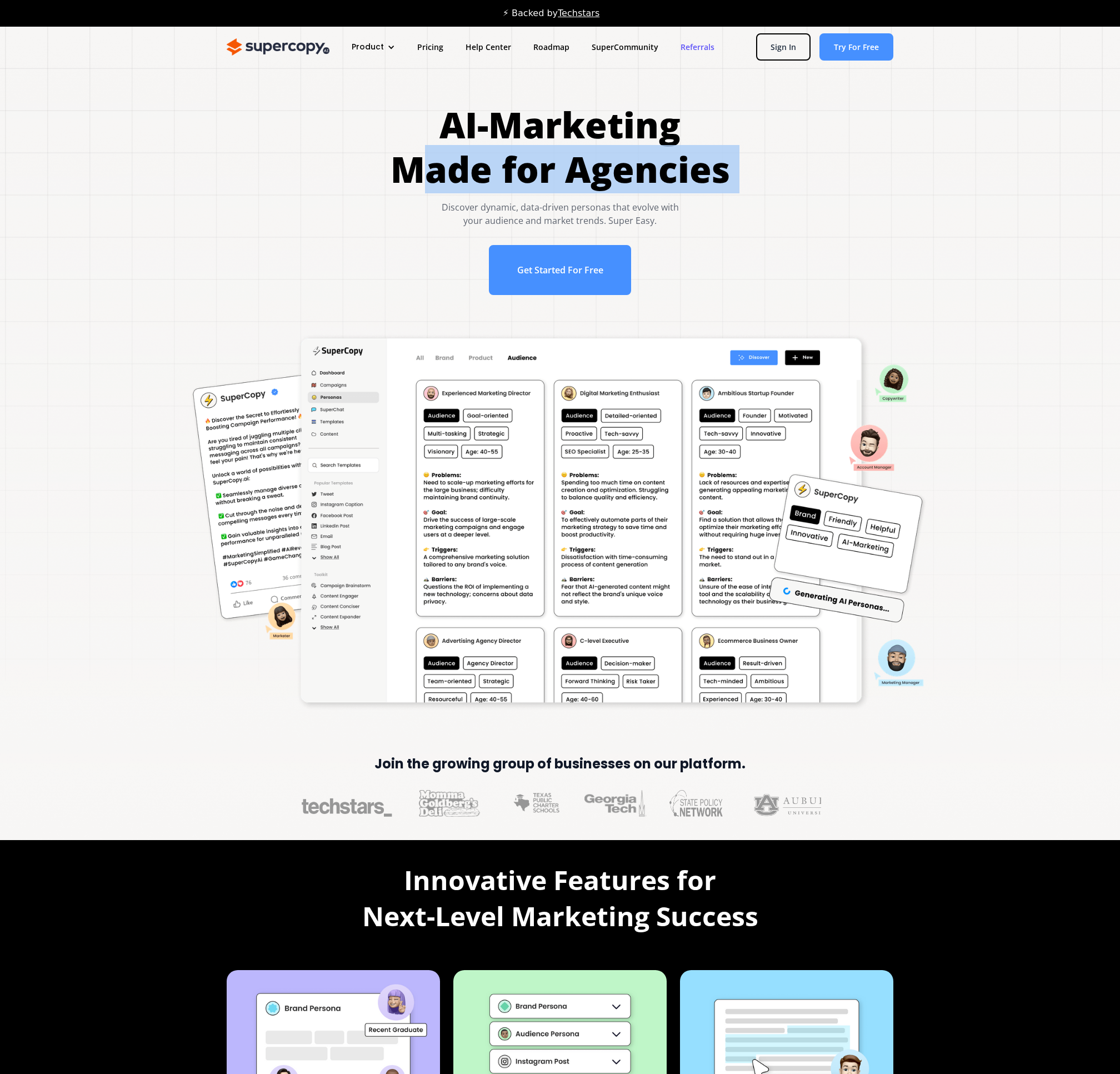
click at [692, 44] on link "Referrals" at bounding box center [697, 47] width 56 height 20
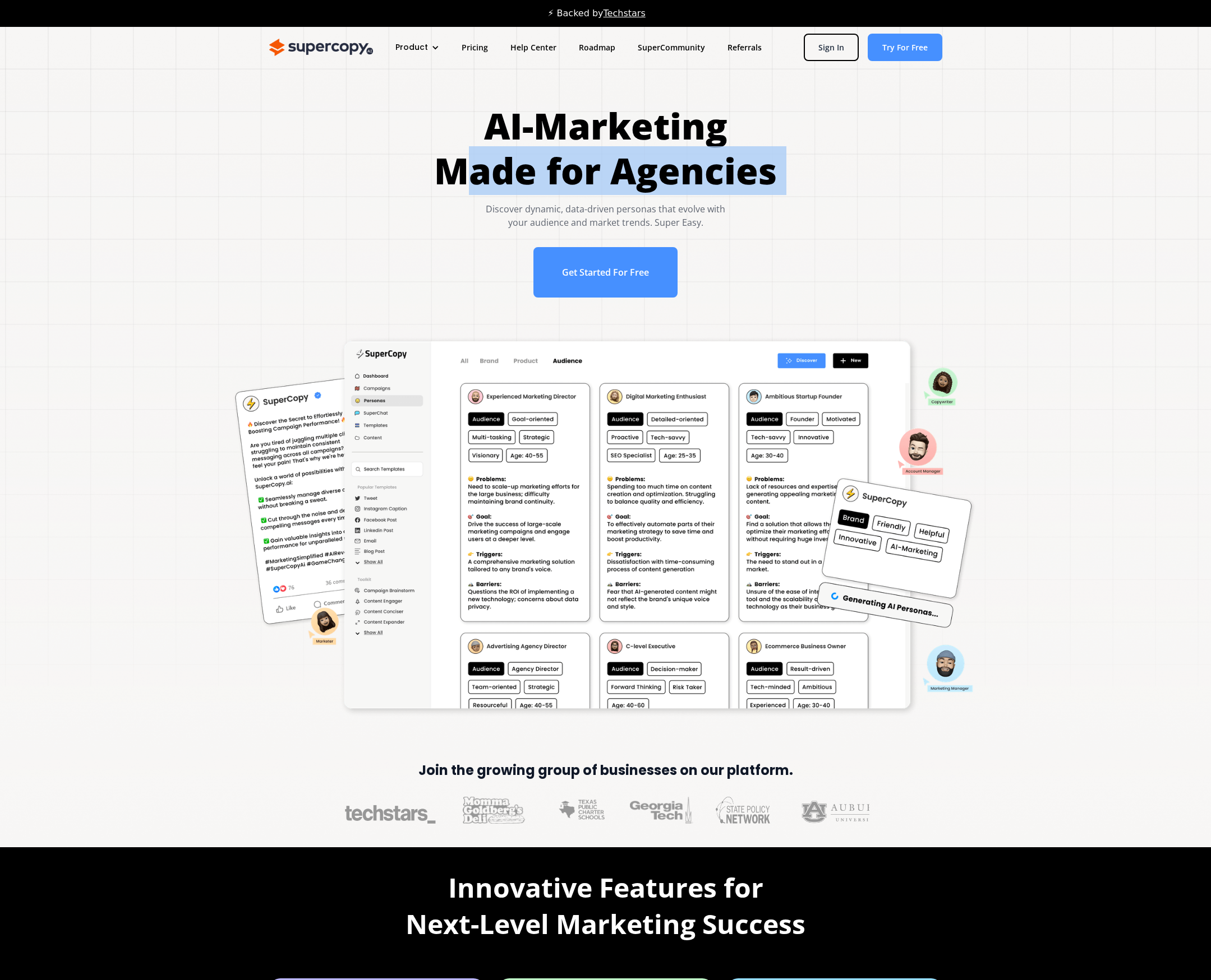
click at [795, 153] on div "AI-Marketing Made for Agencies Discover dynamic, data-driven personas that evol…" at bounding box center [605, 206] width 1166 height 205
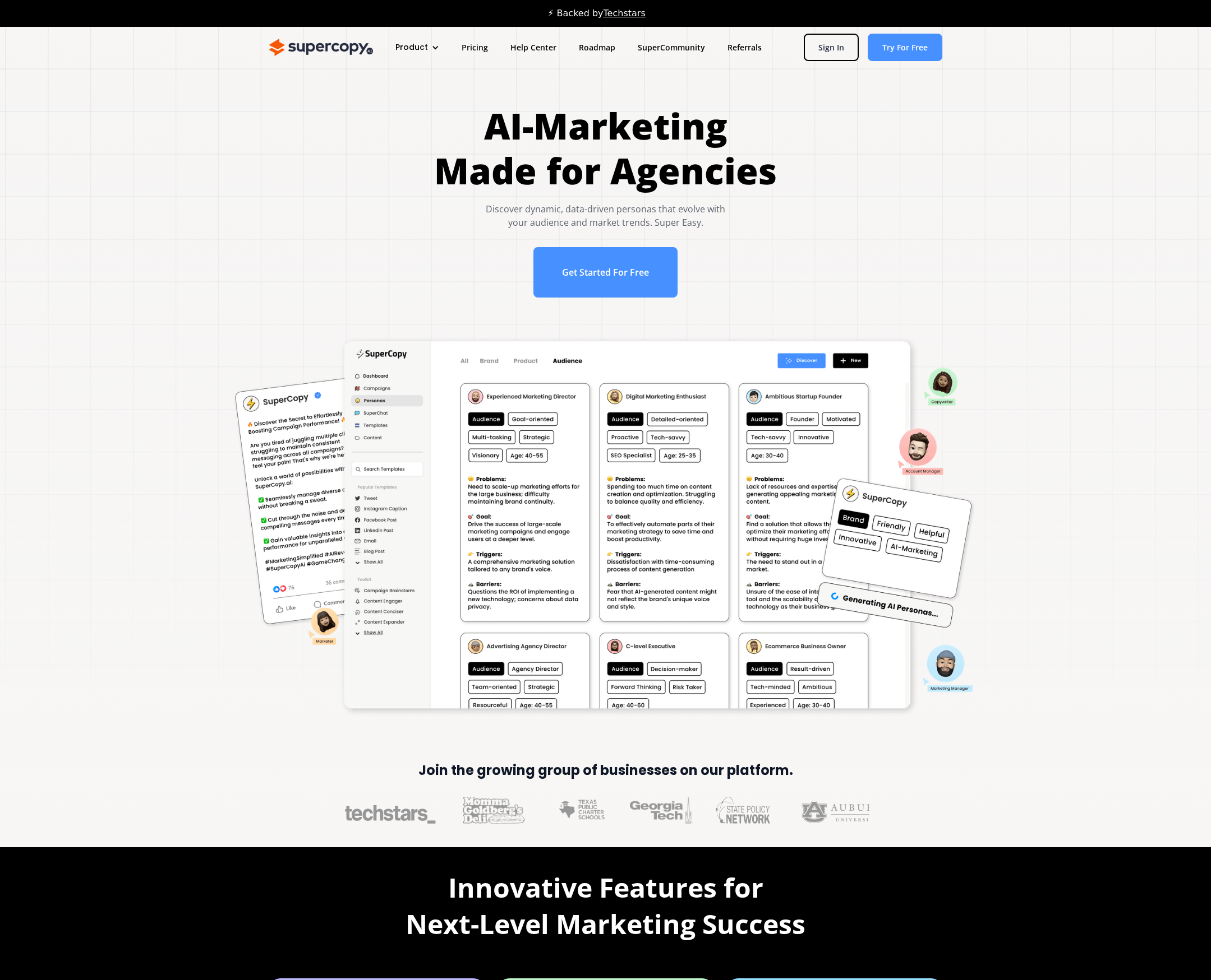
click at [795, 191] on div "AI-Marketing Made for Agencies Discover dynamic, data-driven personas that evol…" at bounding box center [605, 206] width 1166 height 205
click at [795, 256] on div "AI-Marketing Made for Agencies Discover dynamic, data-driven personas that evol…" at bounding box center [605, 206] width 1166 height 205
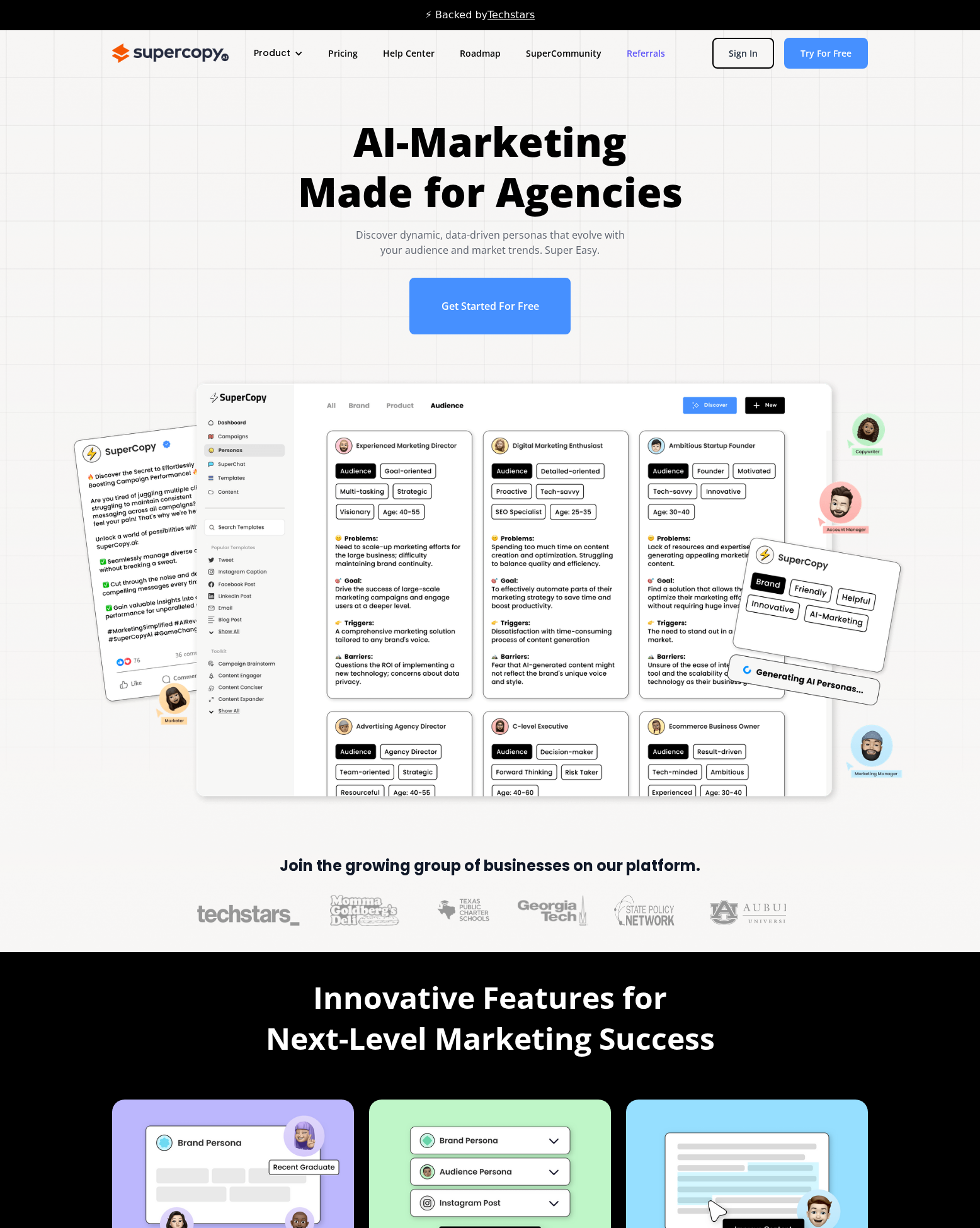
click at [646, 53] on link "Referrals" at bounding box center [645, 53] width 64 height 23
drag, startPoint x: 447, startPoint y: 230, endPoint x: 721, endPoint y: 252, distance: 274.9
click at [683, 249] on div "AI-Marketing Made for Agencies Discover dynamic, data-driven personas that evol…" at bounding box center [489, 231] width 930 height 230
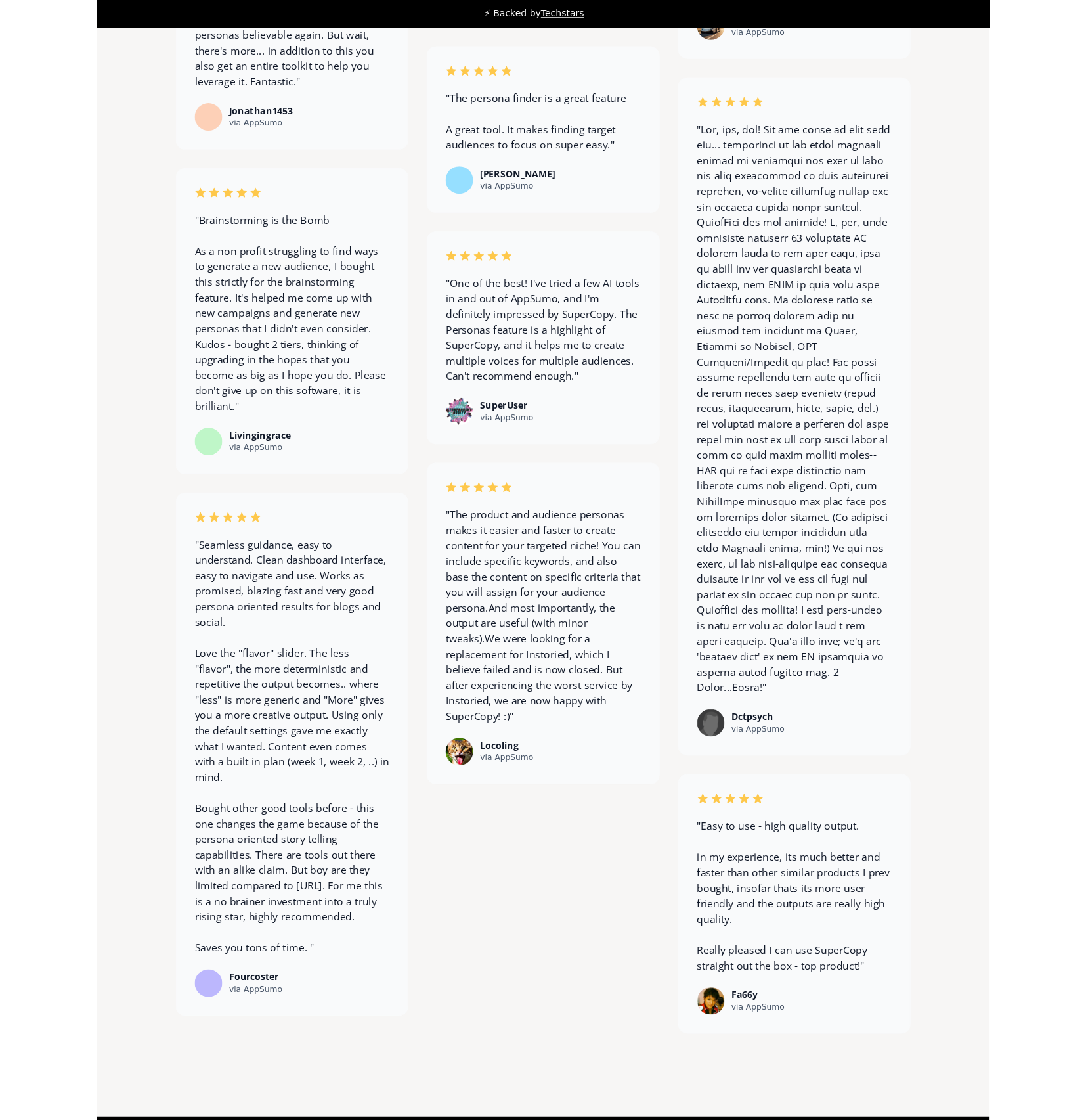
scroll to position [9750, 0]
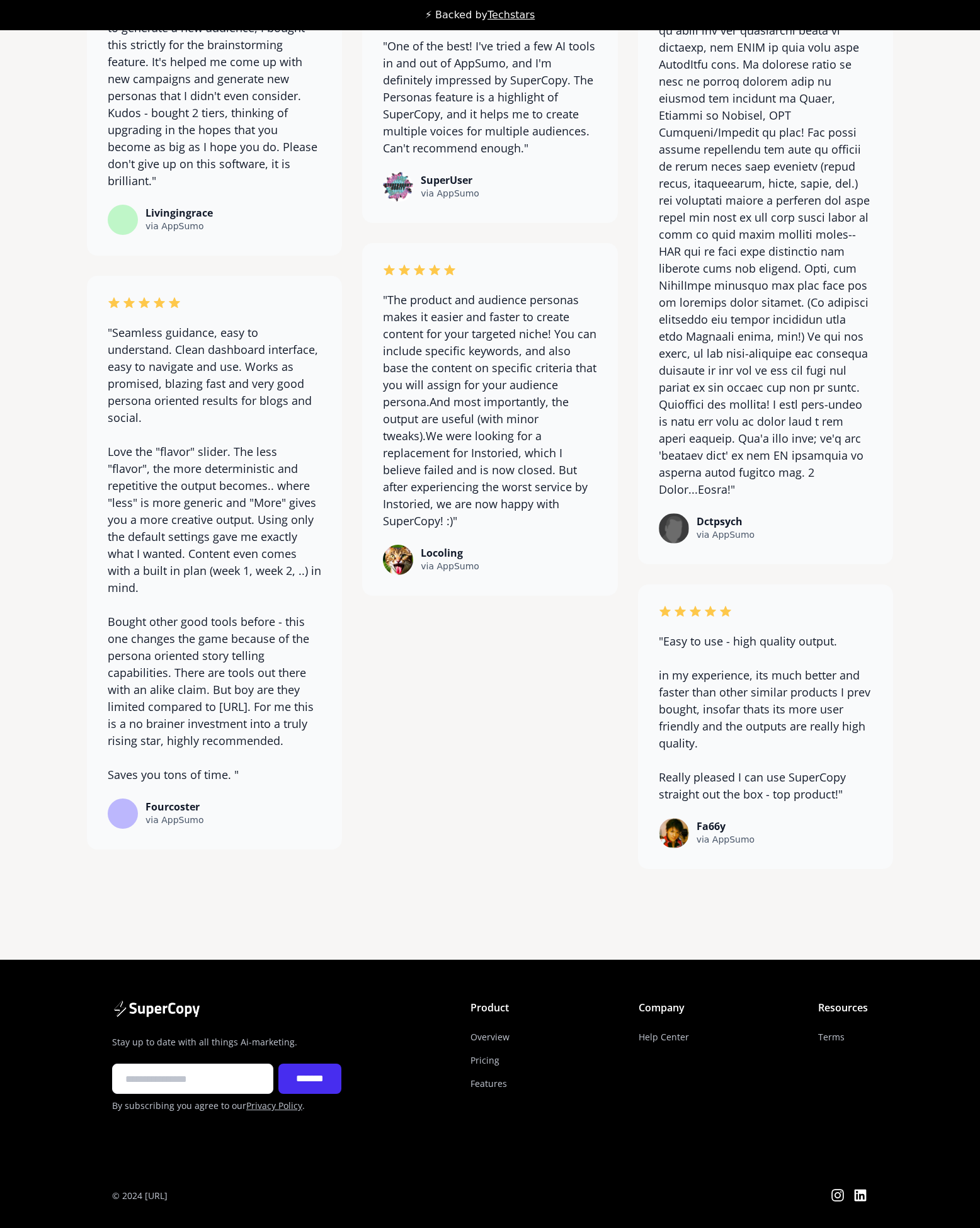
click at [342, 1094] on input "*******" at bounding box center [309, 1079] width 63 height 30
click at [172, 1075] on input "Footer 1 Form" at bounding box center [192, 1079] width 161 height 30
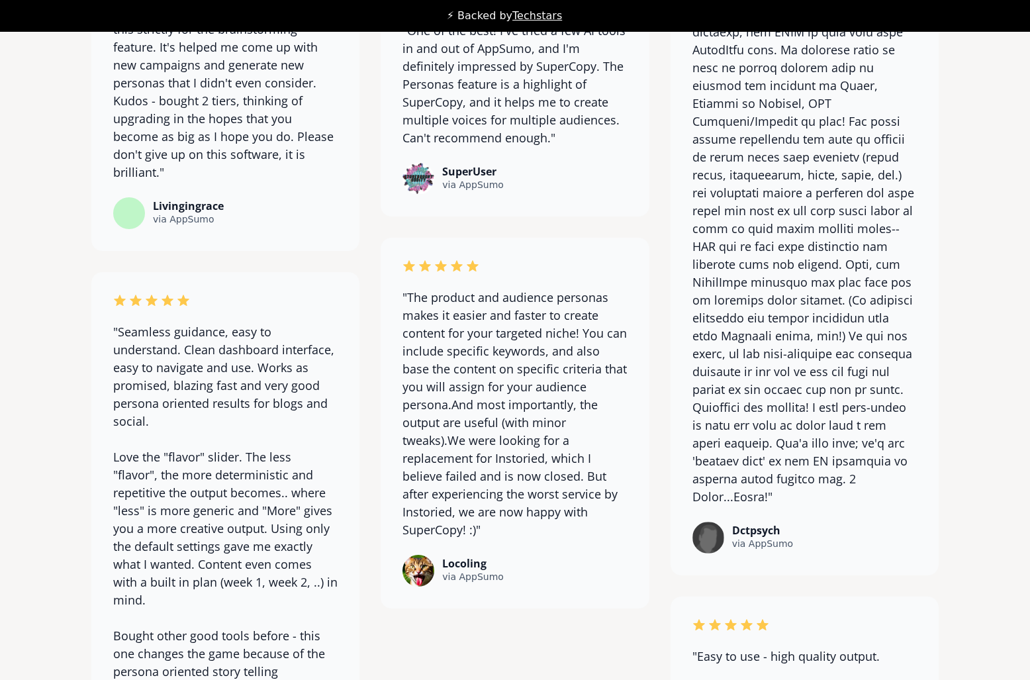
click at [492, 584] on div "via AppSumo" at bounding box center [473, 577] width 62 height 14
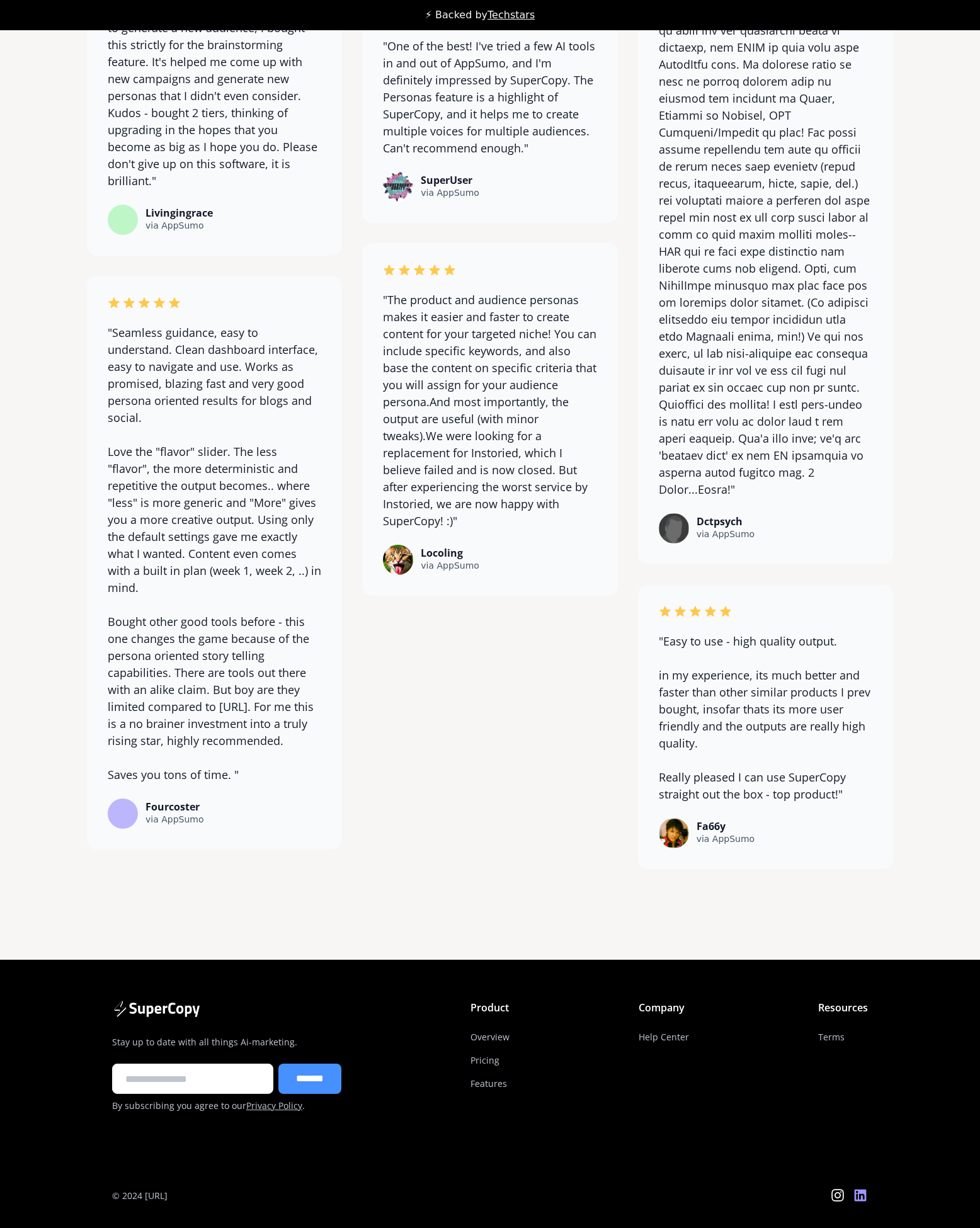
click at [863, 1199] on icon at bounding box center [860, 1196] width 15 height 15
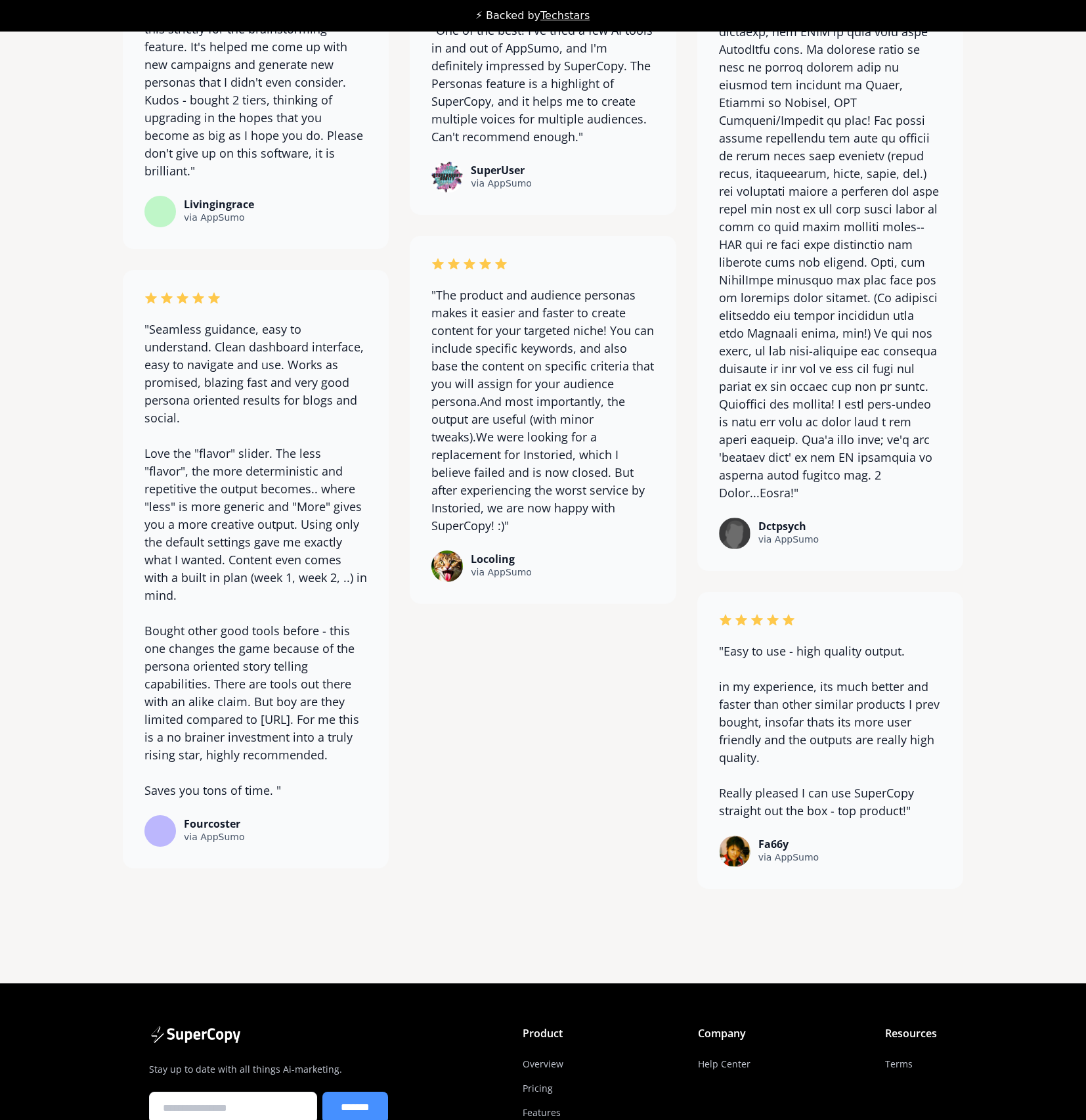
click at [653, 194] on div "SuperUser via AppSumo" at bounding box center [543, 178] width 222 height 32
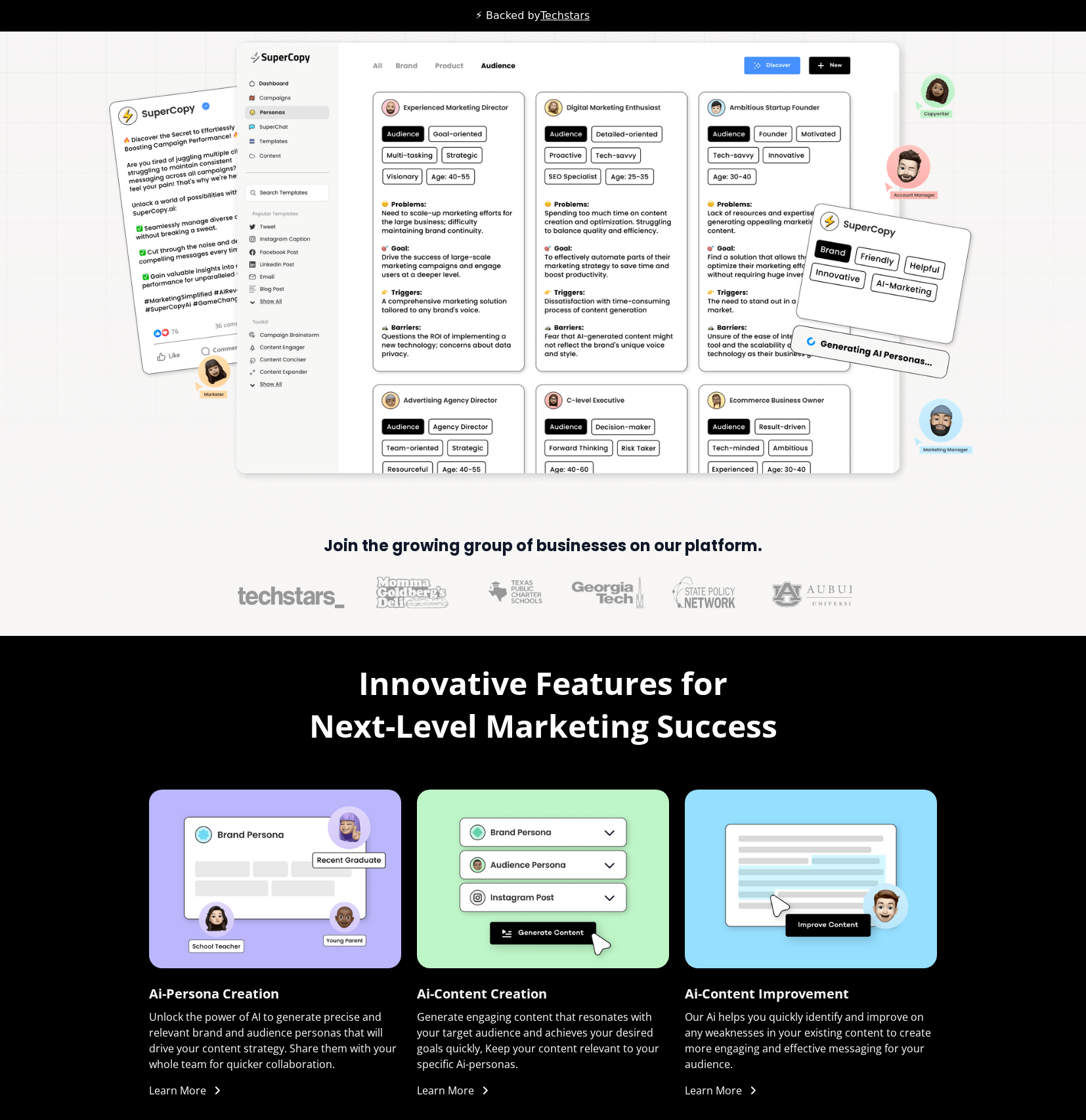
scroll to position [0, 0]
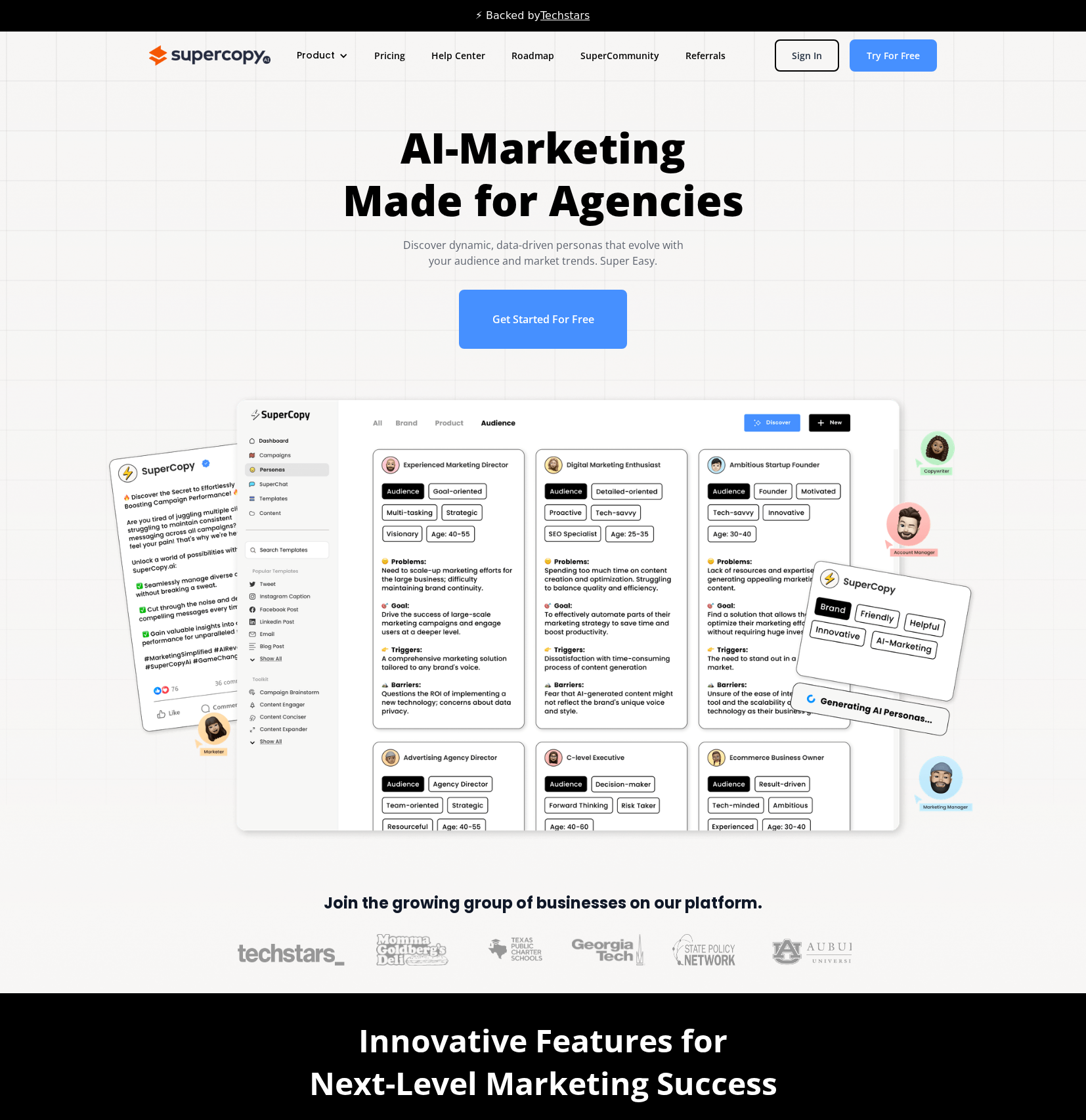
click at [327, 55] on div "Product" at bounding box center [316, 56] width 38 height 14
click at [327, 96] on link "Overview" at bounding box center [346, 98] width 105 height 24
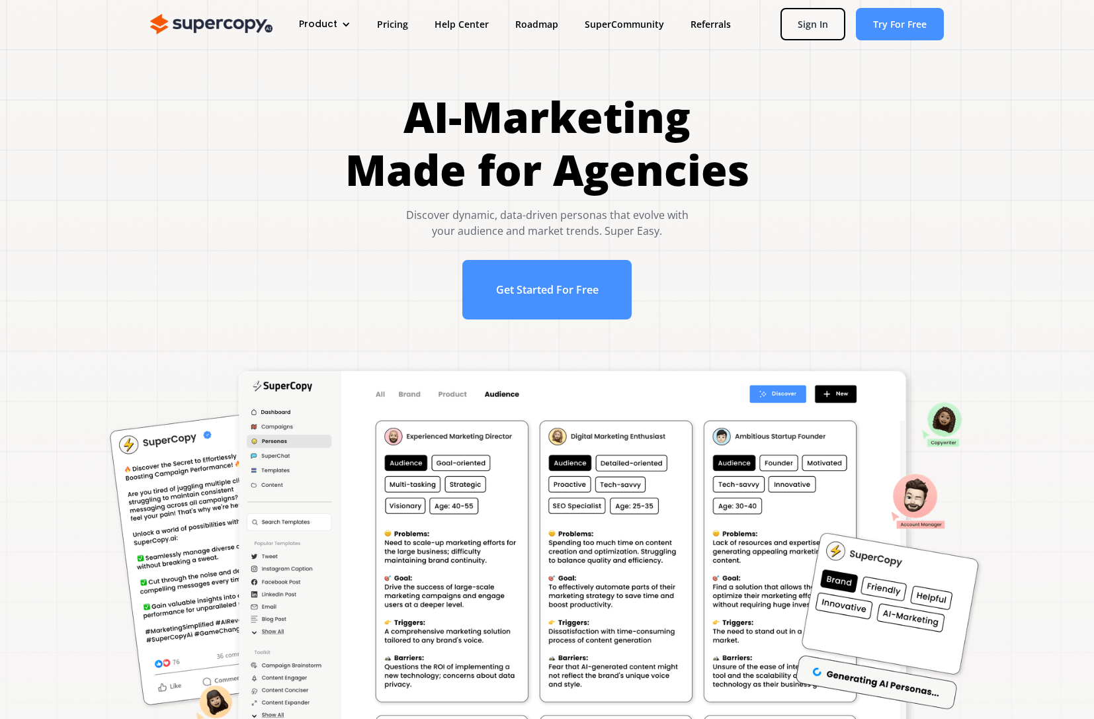
drag, startPoint x: 906, startPoint y: 176, endPoint x: 836, endPoint y: 74, distance: 123.7
click at [906, 175] on div "AI-Marketing Made for Agencies Discover dynamic, data-driven personas that evol…" at bounding box center [547, 212] width 1042 height 242
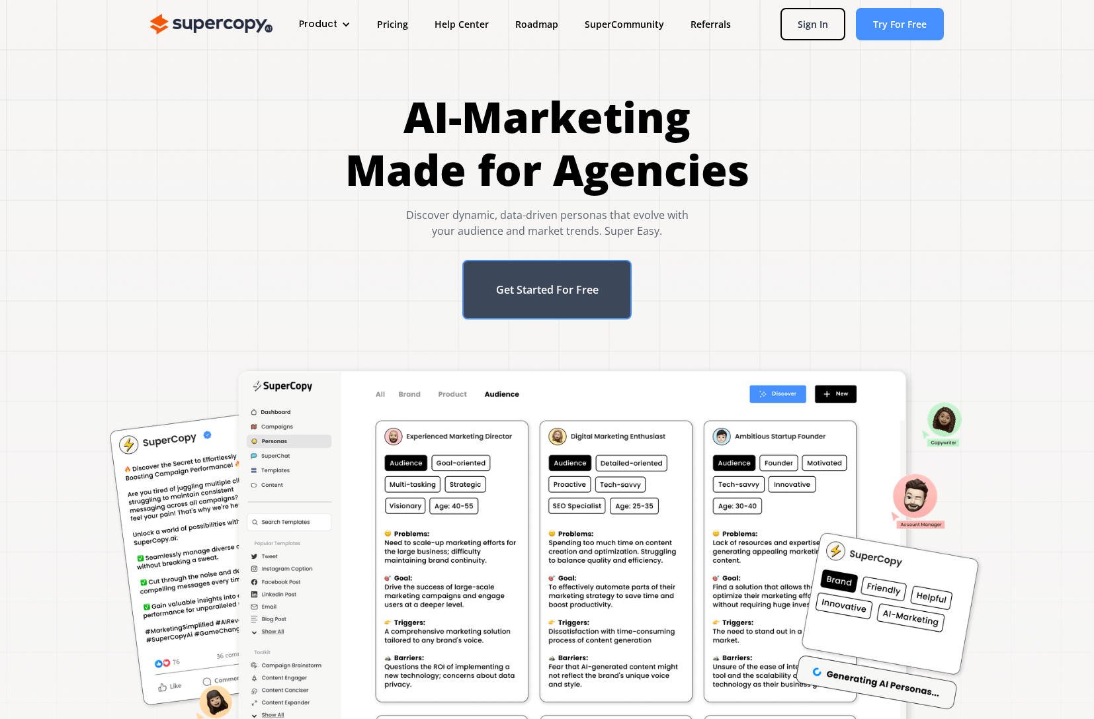
click at [578, 305] on link "Get Started For Free" at bounding box center [548, 290] width 170 height 60
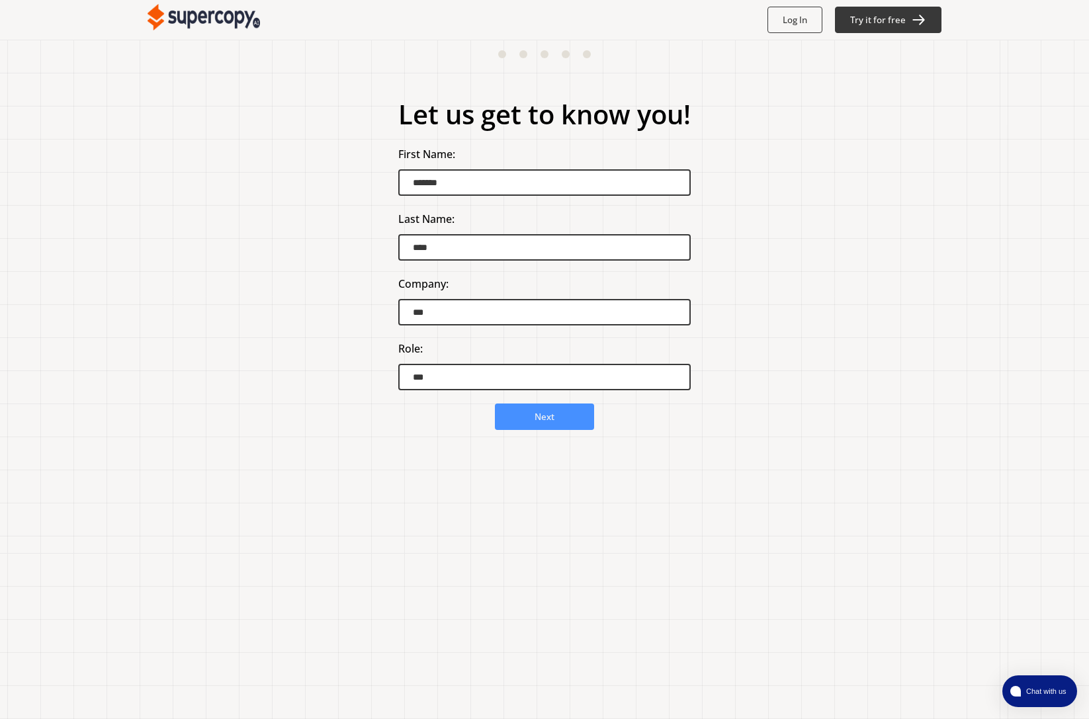
drag, startPoint x: 497, startPoint y: 57, endPoint x: 505, endPoint y: 57, distance: 7.9
click at [501, 57] on div "Let us get to know you! First Name: ******* Last Name: **** Company: *** Role: …" at bounding box center [544, 380] width 1089 height 680
click at [505, 57] on div at bounding box center [544, 54] width 93 height 8
click at [502, 55] on button at bounding box center [502, 54] width 8 height 8
drag, startPoint x: 523, startPoint y: 52, endPoint x: 535, endPoint y: 52, distance: 12.6
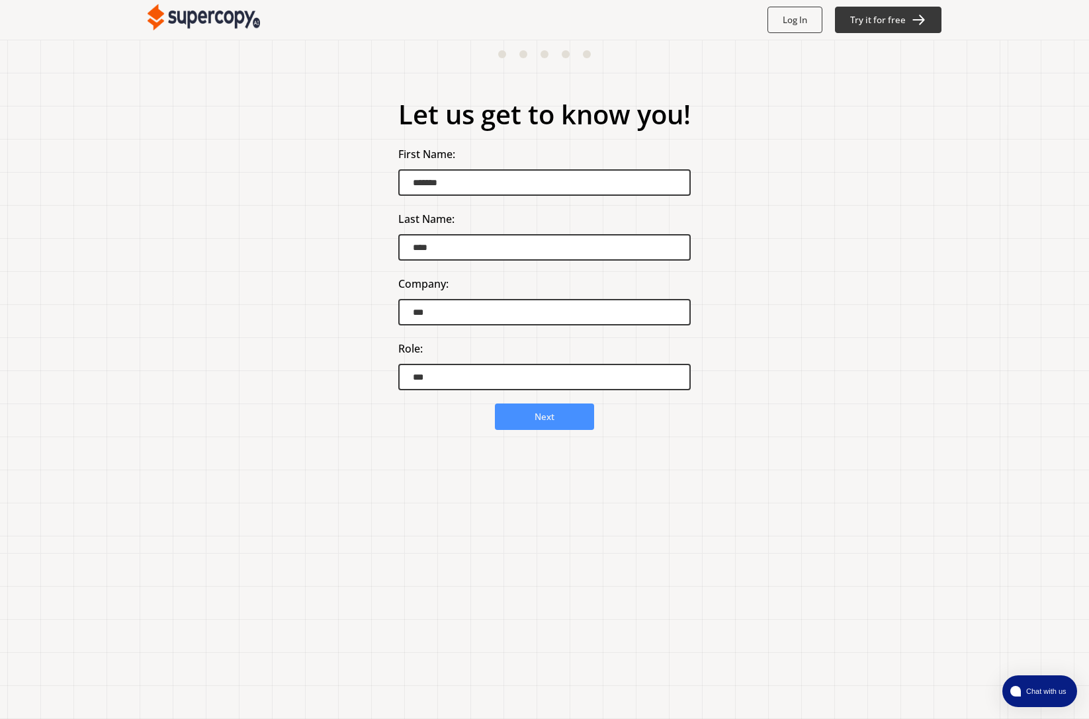
click at [523, 52] on button at bounding box center [523, 54] width 8 height 8
drag, startPoint x: 546, startPoint y: 52, endPoint x: 562, endPoint y: 51, distance: 15.9
click at [547, 51] on button at bounding box center [545, 54] width 8 height 8
drag, startPoint x: 565, startPoint y: 52, endPoint x: 592, endPoint y: 52, distance: 27.1
click at [568, 52] on button at bounding box center [566, 54] width 8 height 8
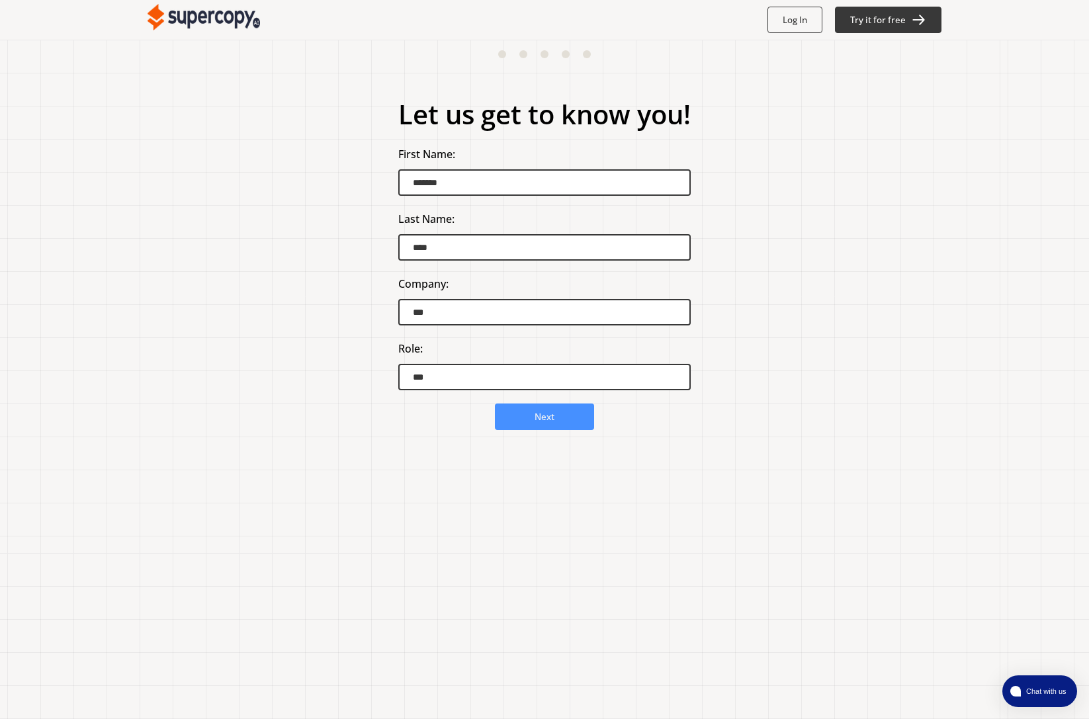
click at [593, 52] on div "Let us get to know you! First Name: ******* Last Name: **** Company: *** Role: …" at bounding box center [544, 380] width 1089 height 680
drag, startPoint x: 897, startPoint y: 191, endPoint x: 845, endPoint y: 353, distance: 170.8
click at [897, 191] on div "Let us get to know you! First Name: ******* Last Name: **** Company: *** Role: …" at bounding box center [544, 380] width 1089 height 680
click at [233, 13] on img at bounding box center [204, 17] width 112 height 26
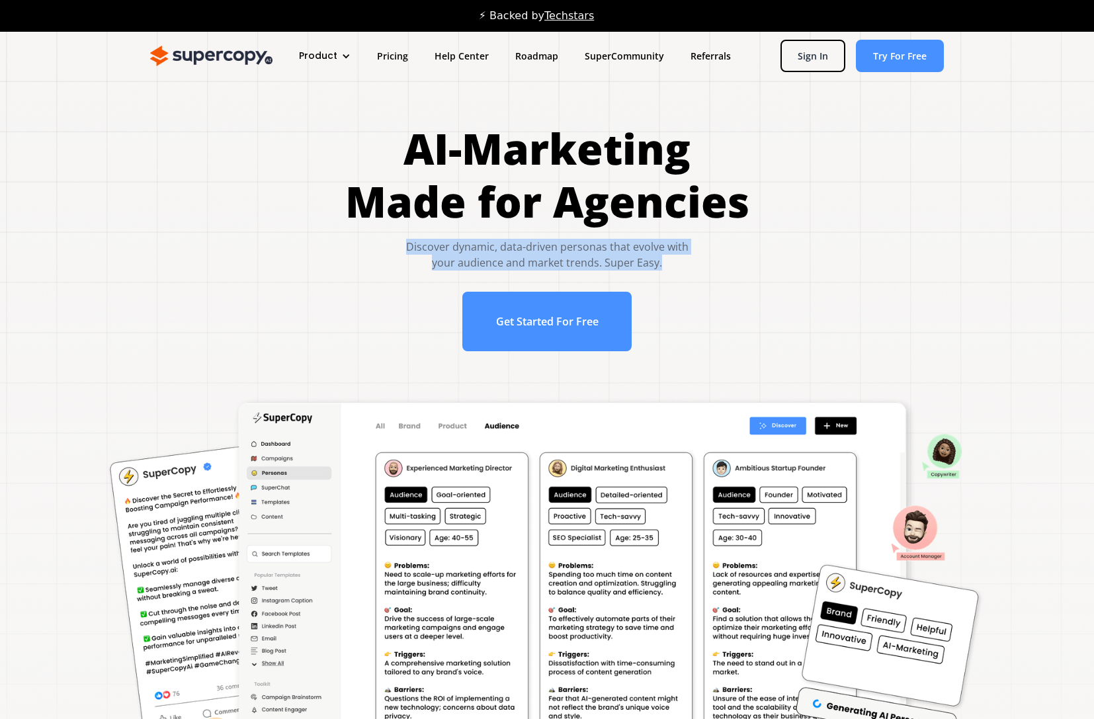
drag, startPoint x: 387, startPoint y: 251, endPoint x: 690, endPoint y: 255, distance: 303.1
click at [690, 255] on div "Discover dynamic, data-driven personas that evolve with your audience and marke…" at bounding box center [547, 255] width 404 height 32
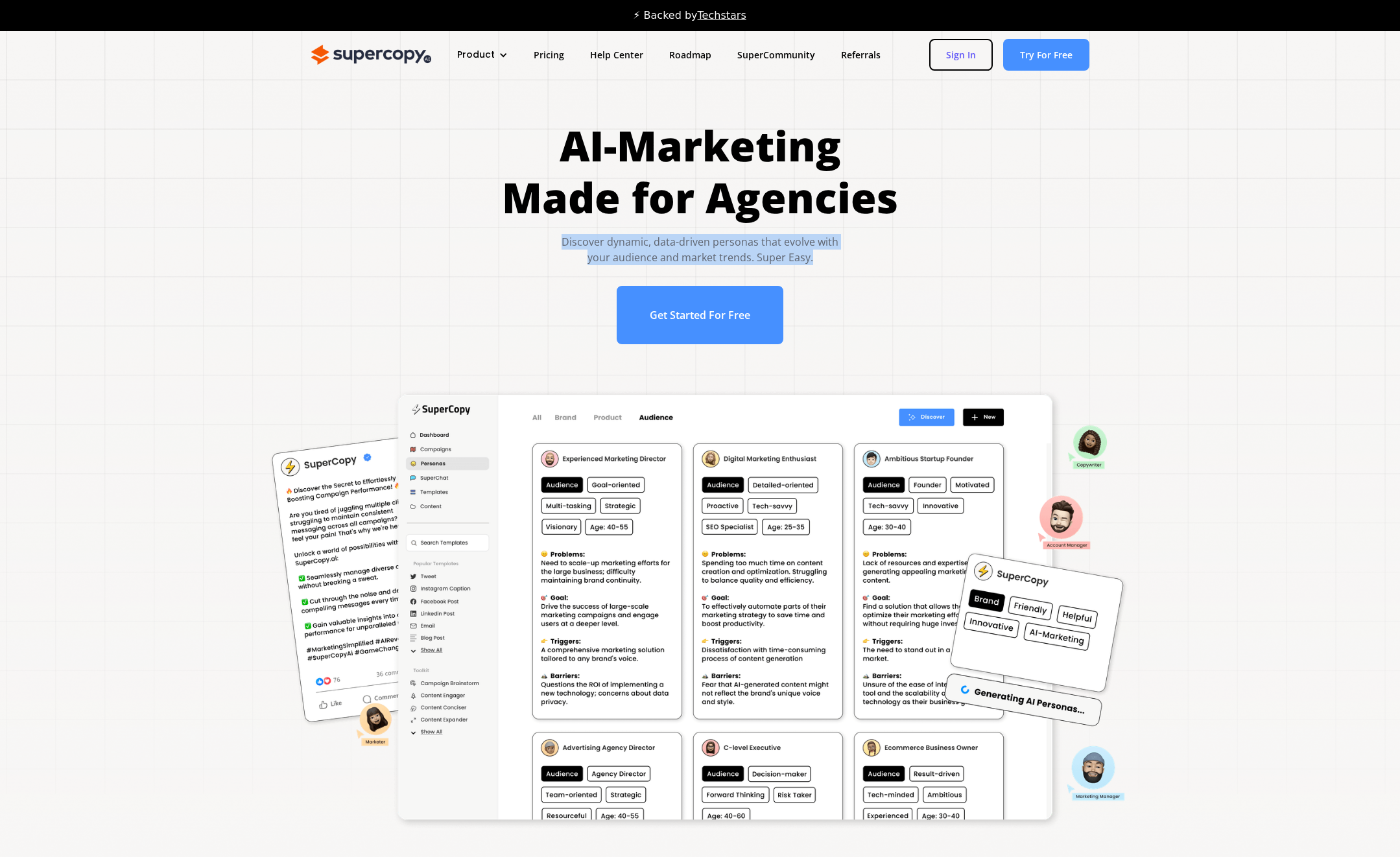
click at [953, 57] on link "Sign In" at bounding box center [960, 55] width 64 height 31
